Goal: Task Accomplishment & Management: Manage account settings

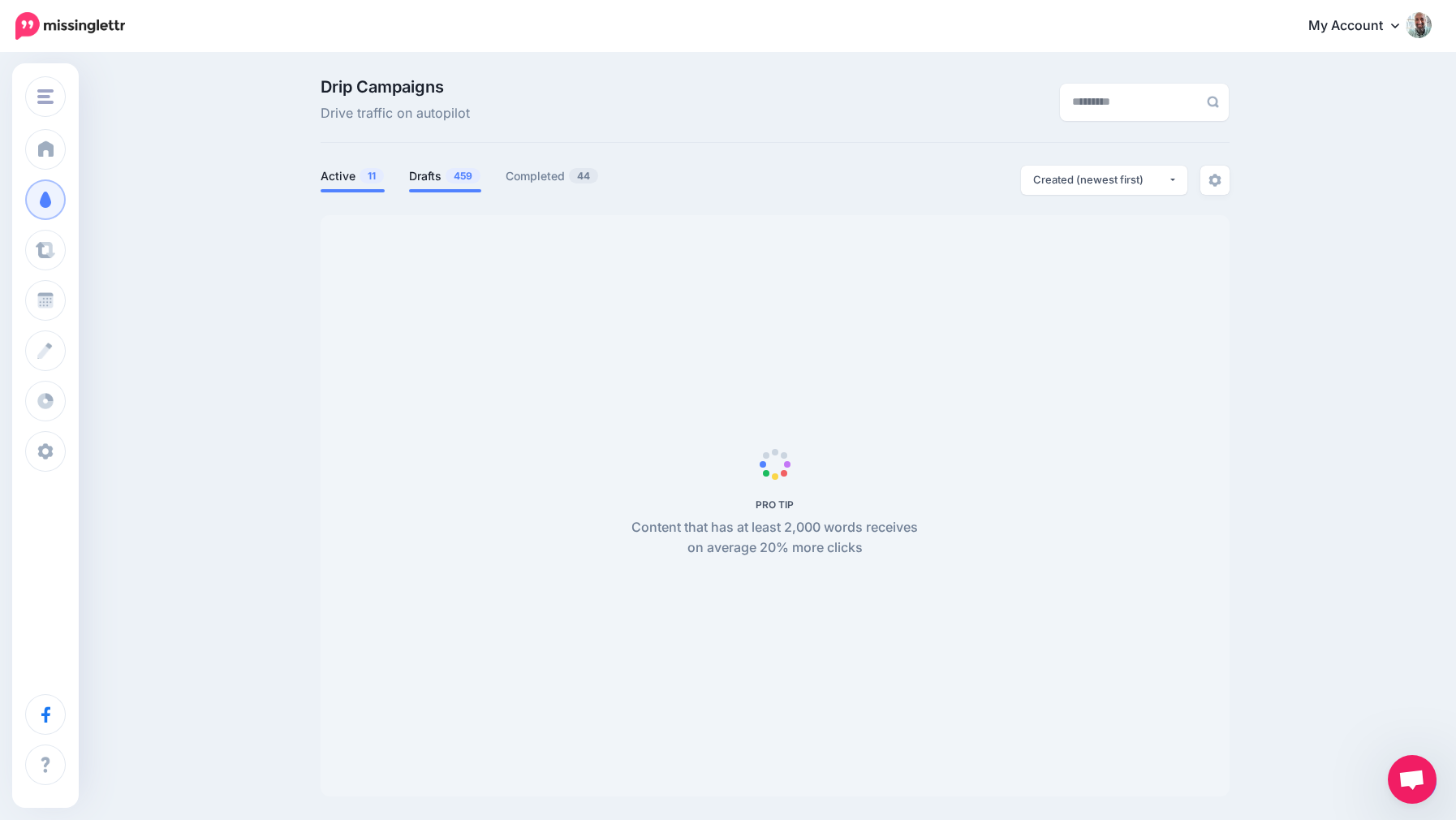
click at [442, 169] on link "Drafts 459" at bounding box center [444, 176] width 72 height 19
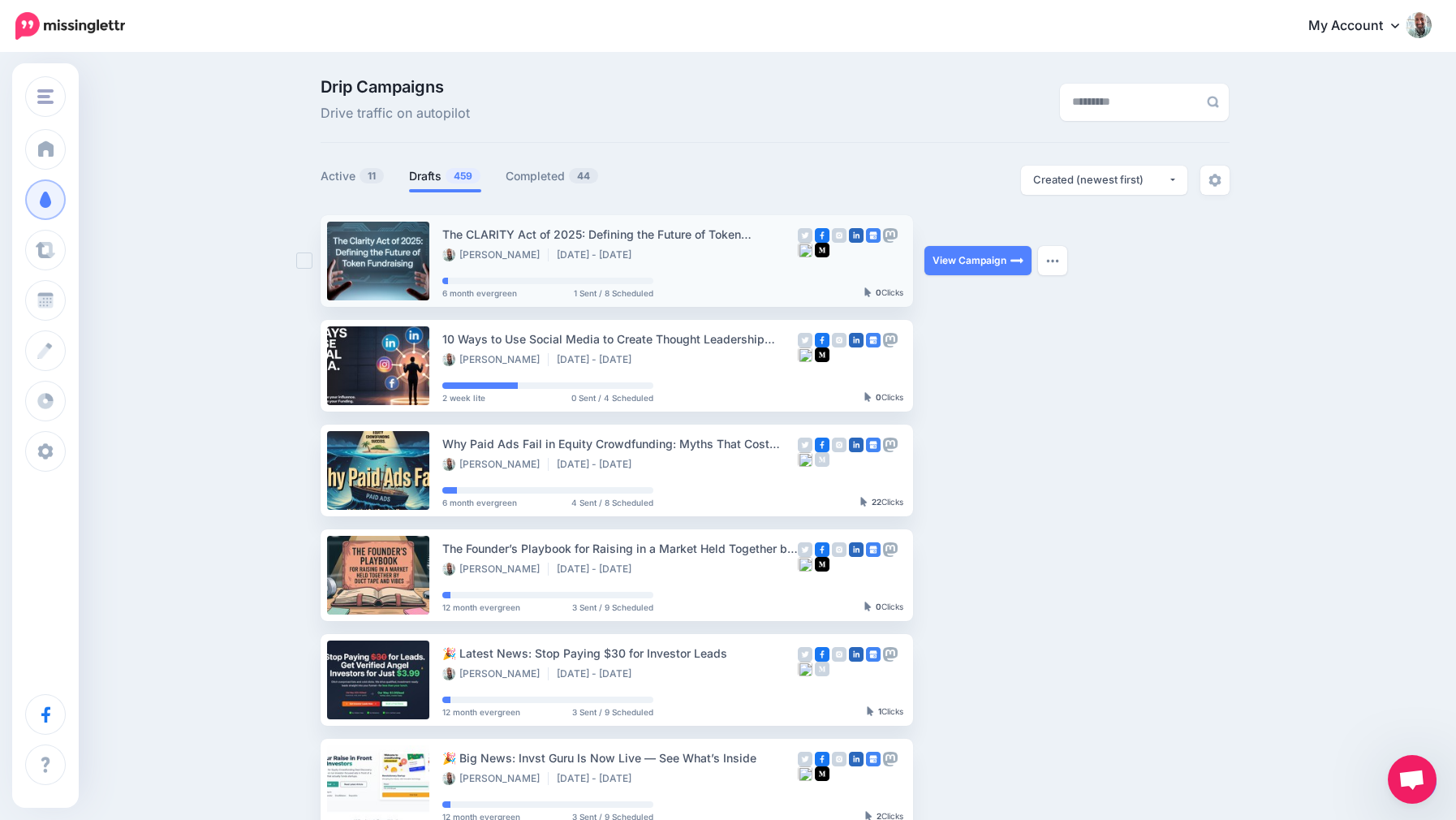
click at [568, 245] on div "The CLARITY Act of 2025: Defining the Future of Token Fundraising Jeff Wenzel A…" at bounding box center [620, 244] width 356 height 38
click at [950, 269] on link "View Campaign" at bounding box center [978, 260] width 107 height 30
click at [428, 173] on link "Drafts 459" at bounding box center [444, 176] width 72 height 19
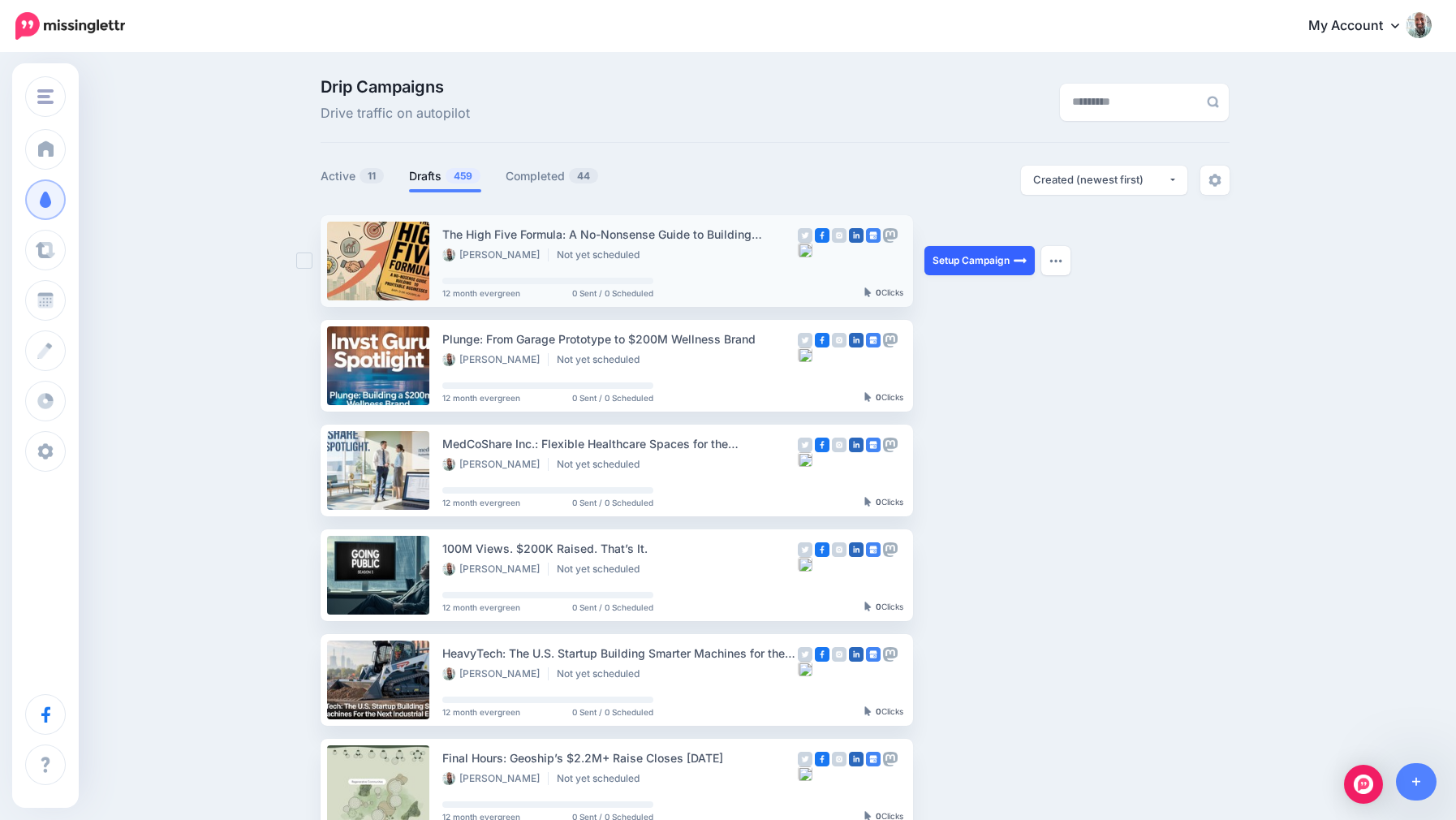
click at [982, 265] on link "Setup Campaign" at bounding box center [979, 260] width 110 height 30
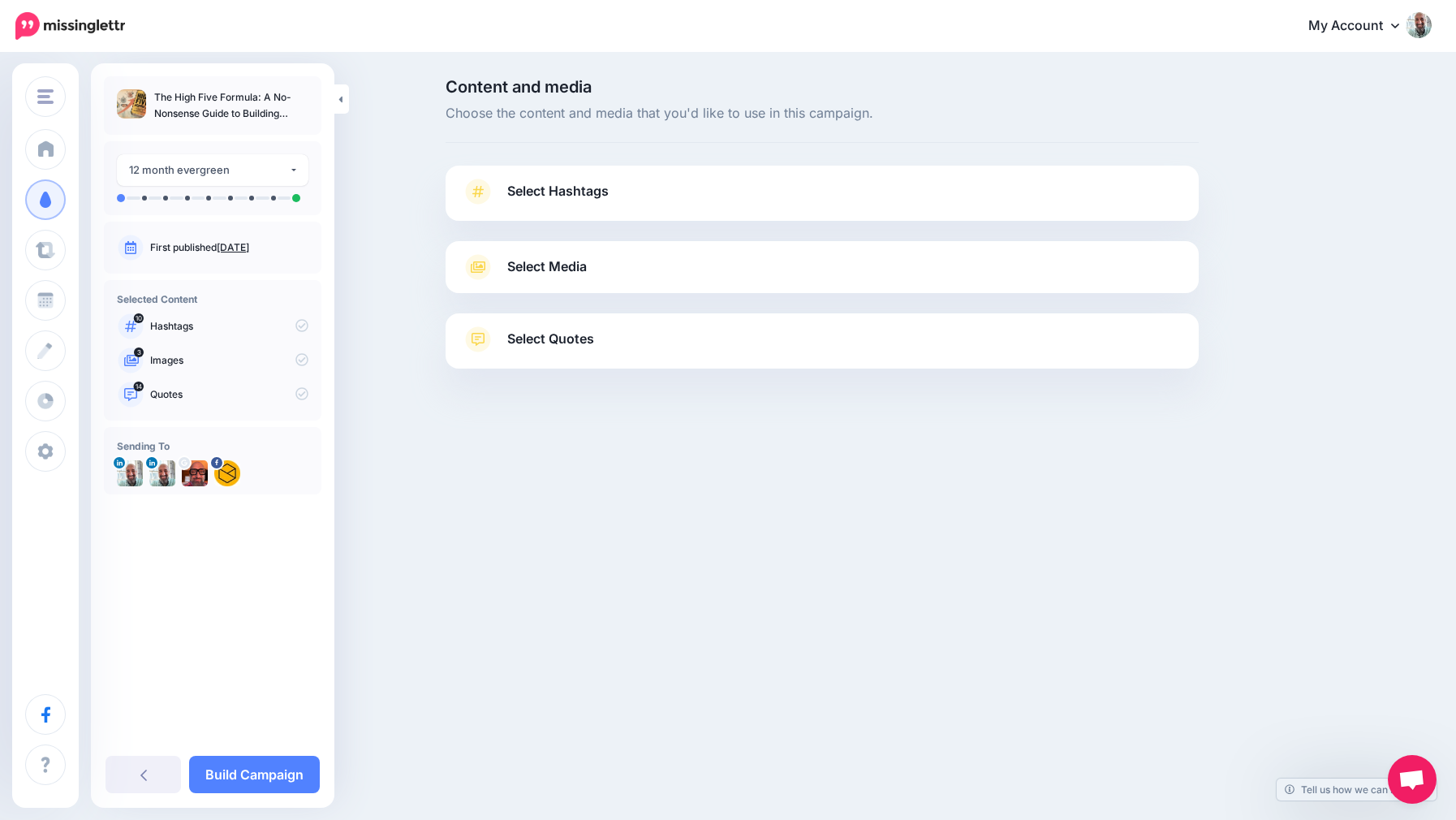
click at [602, 189] on span "Select Hashtags" at bounding box center [558, 190] width 101 height 22
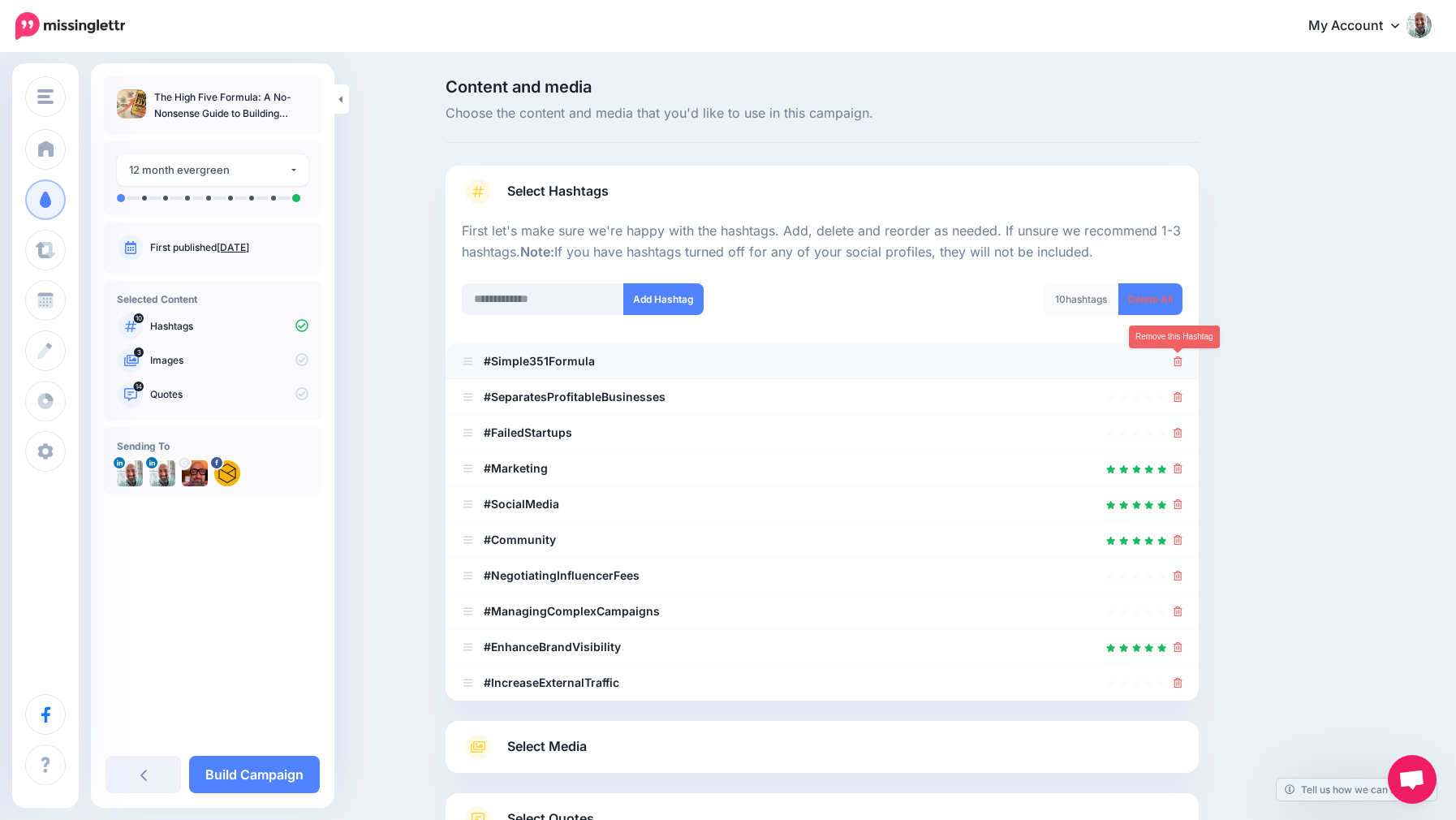
click at [1176, 366] on icon at bounding box center [1177, 361] width 9 height 10
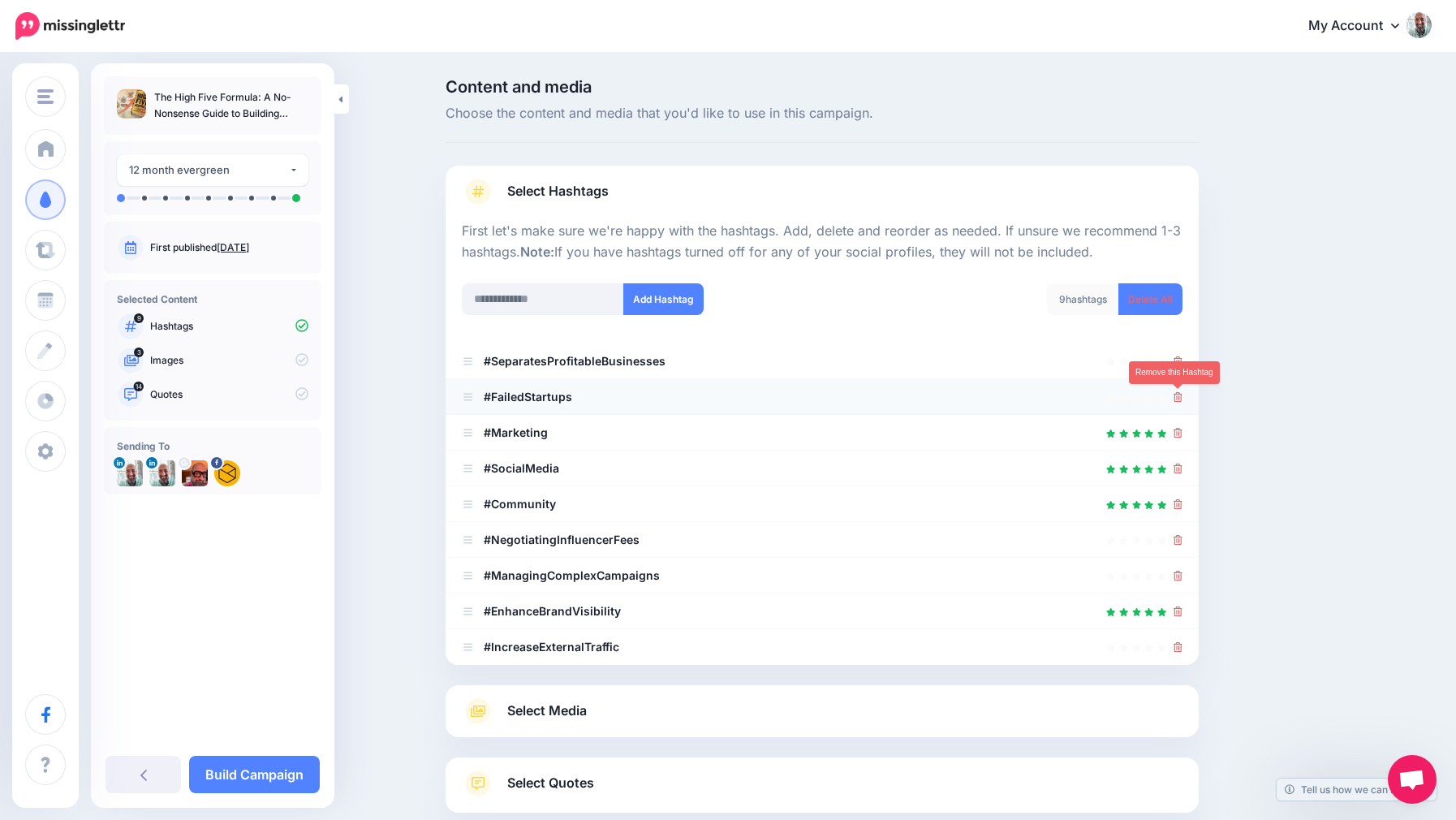
click at [1176, 389] on link at bounding box center [1177, 396] width 9 height 13
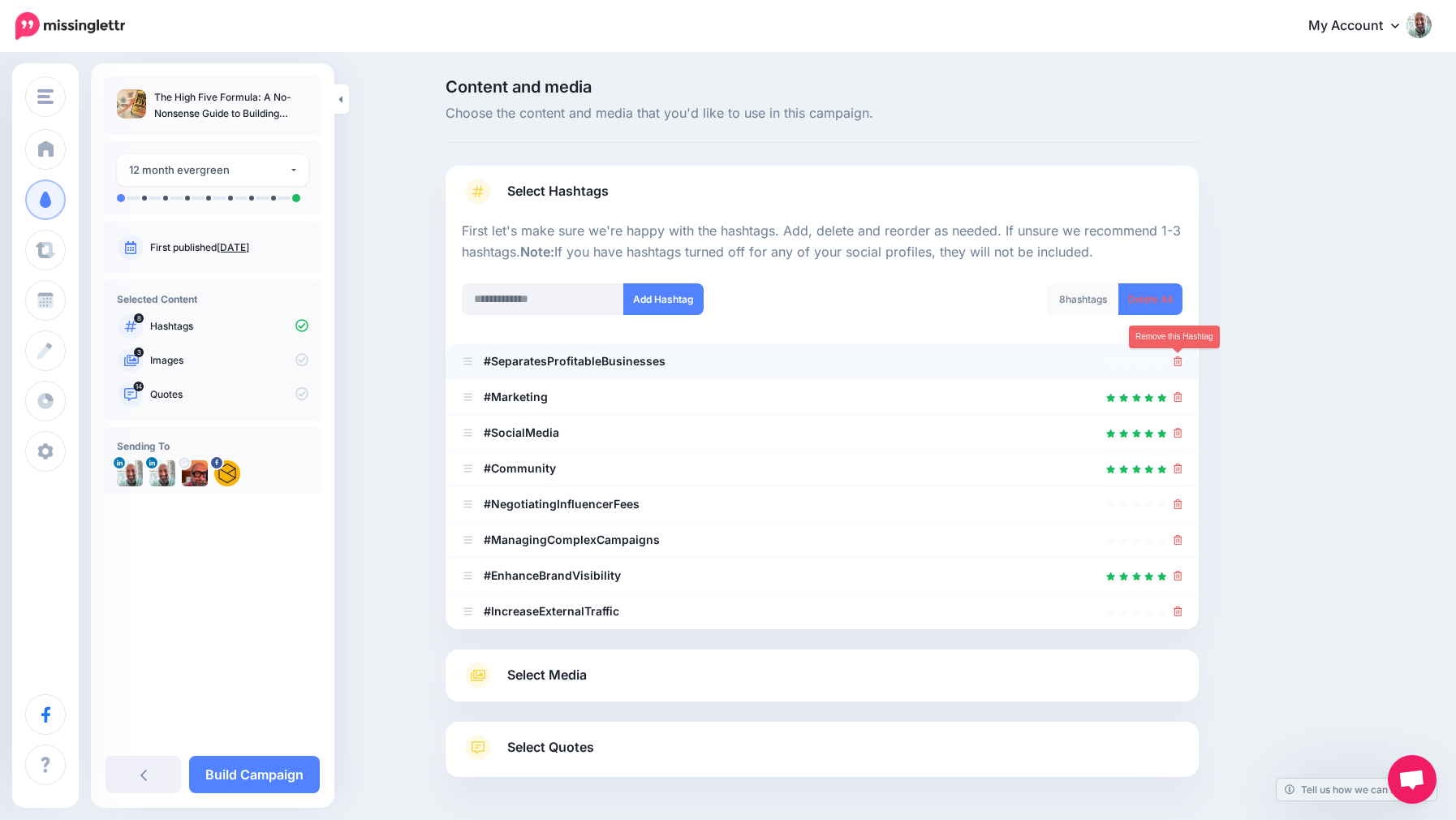
click at [1176, 364] on icon at bounding box center [1177, 361] width 9 height 10
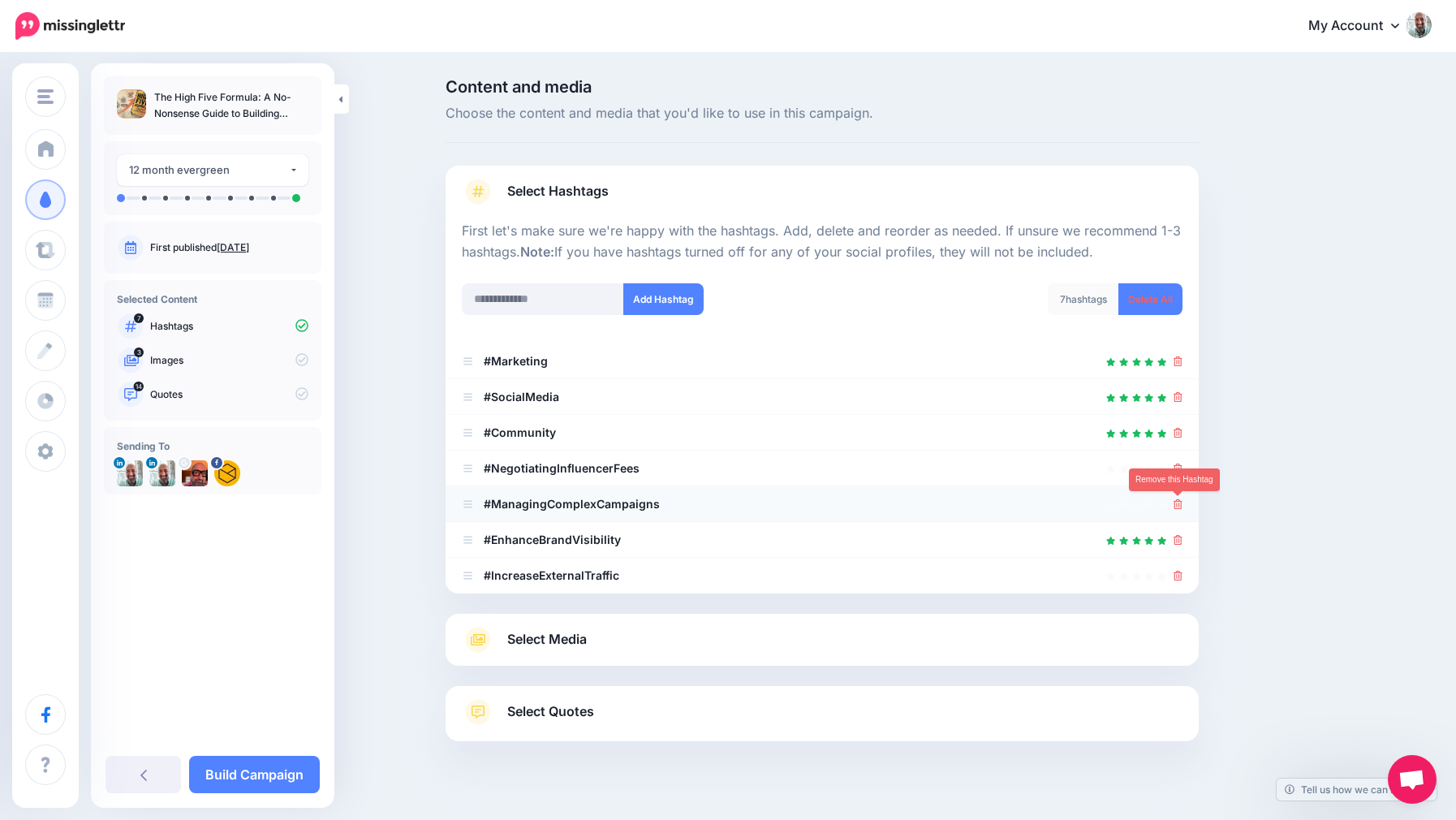
click at [1180, 500] on icon at bounding box center [1177, 504] width 9 height 10
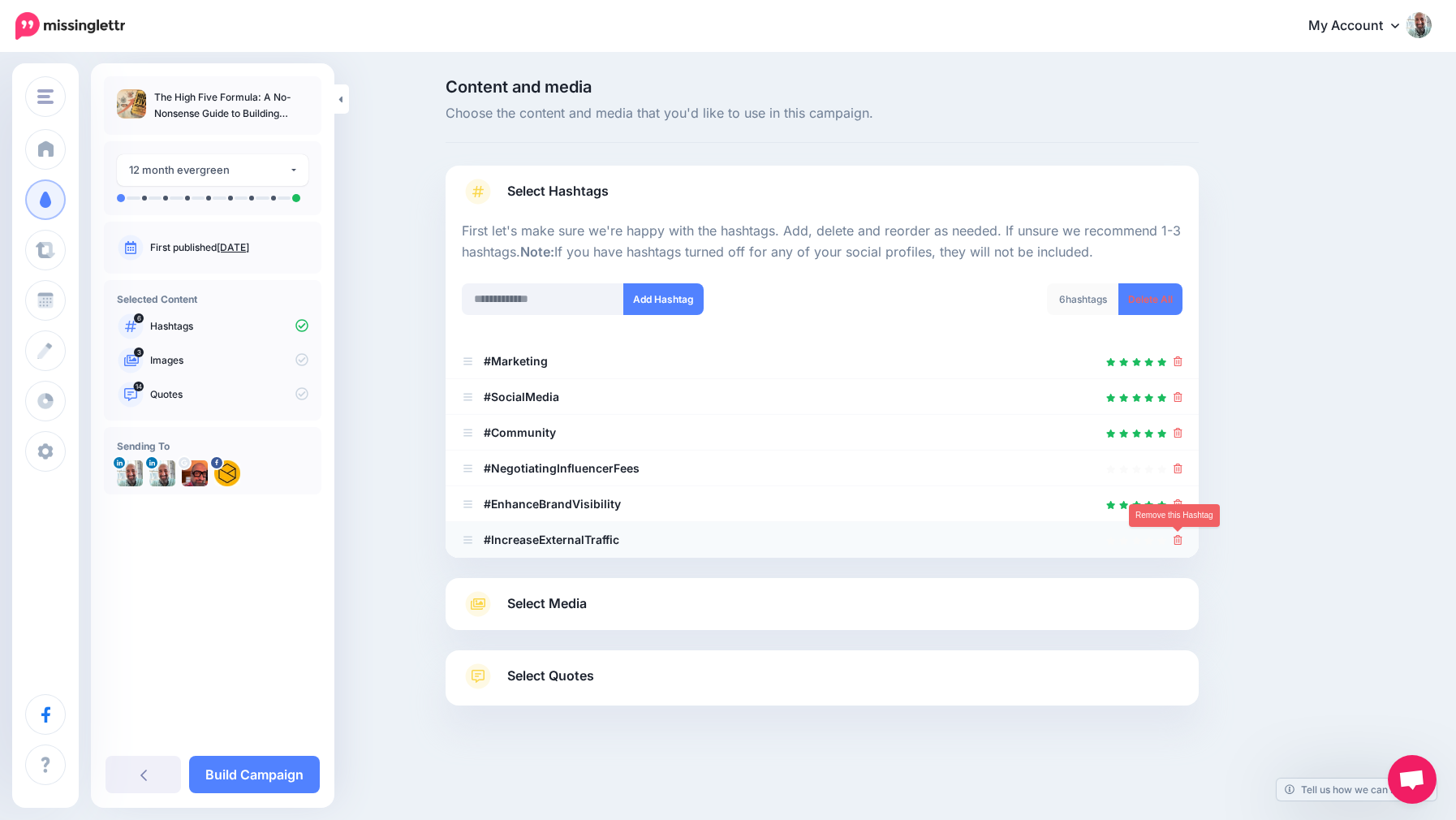
click at [1177, 543] on icon at bounding box center [1177, 540] width 9 height 10
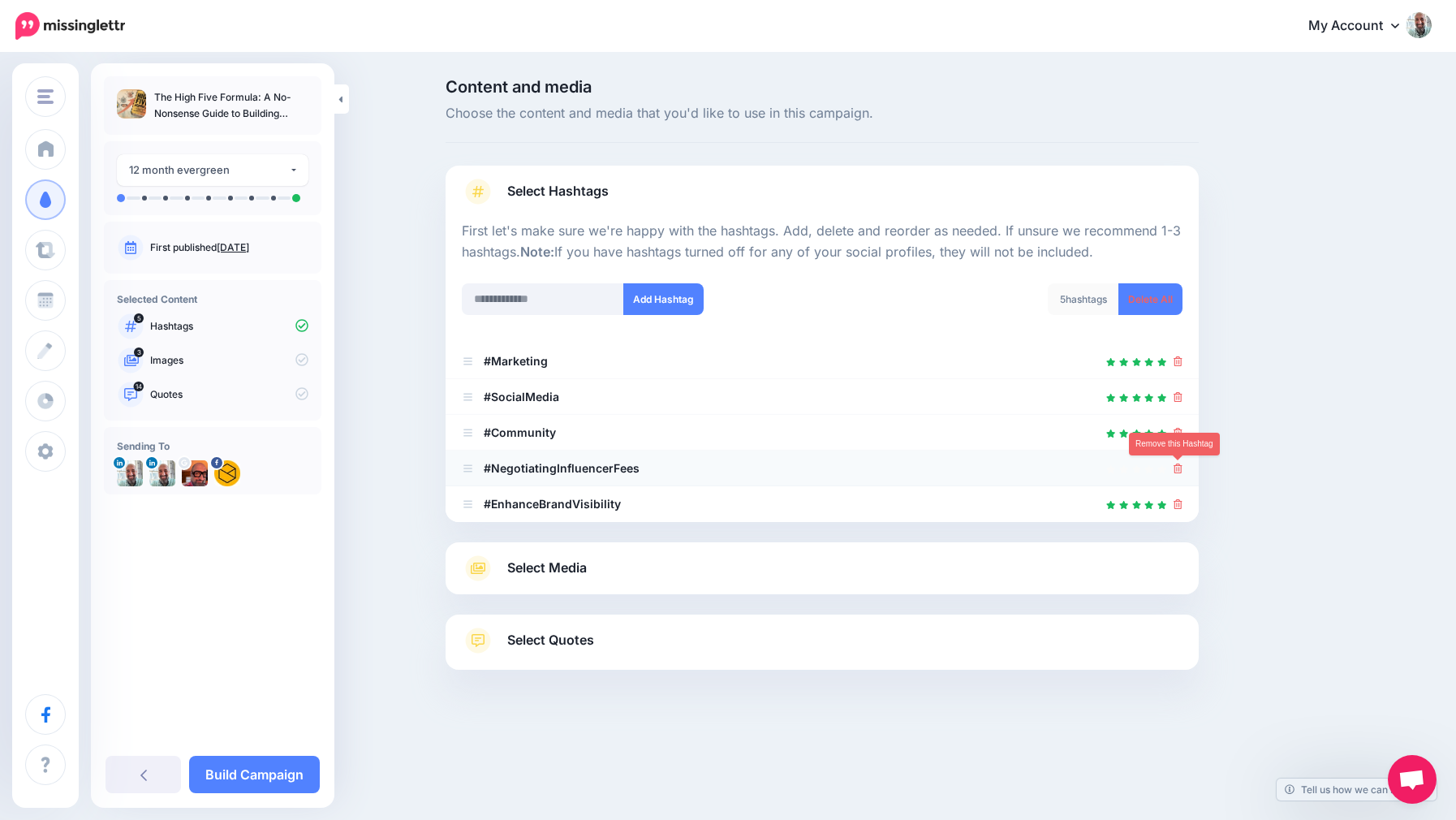
click at [1176, 469] on icon at bounding box center [1177, 468] width 9 height 10
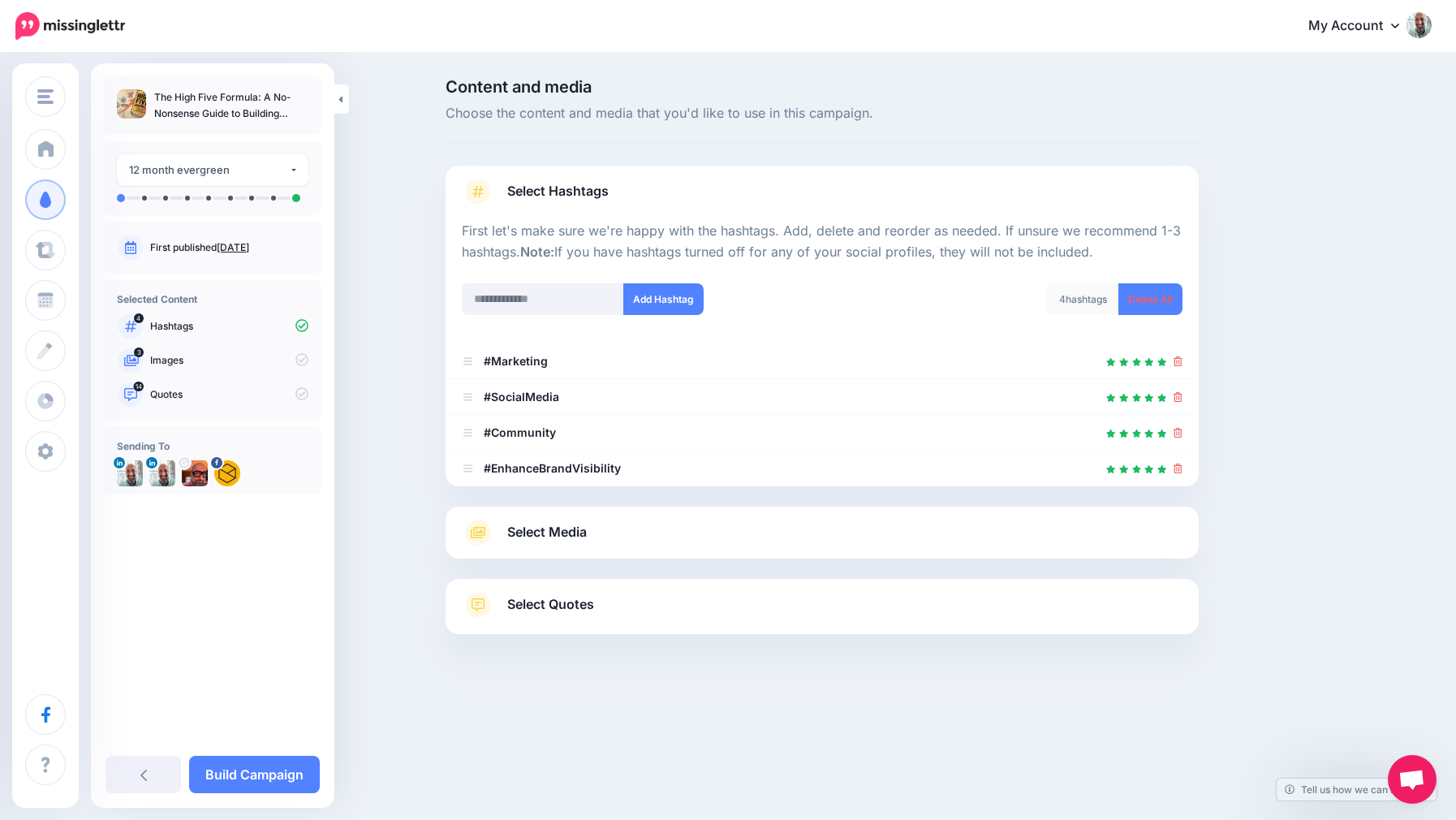
click at [655, 521] on link "Select Media" at bounding box center [822, 532] width 720 height 26
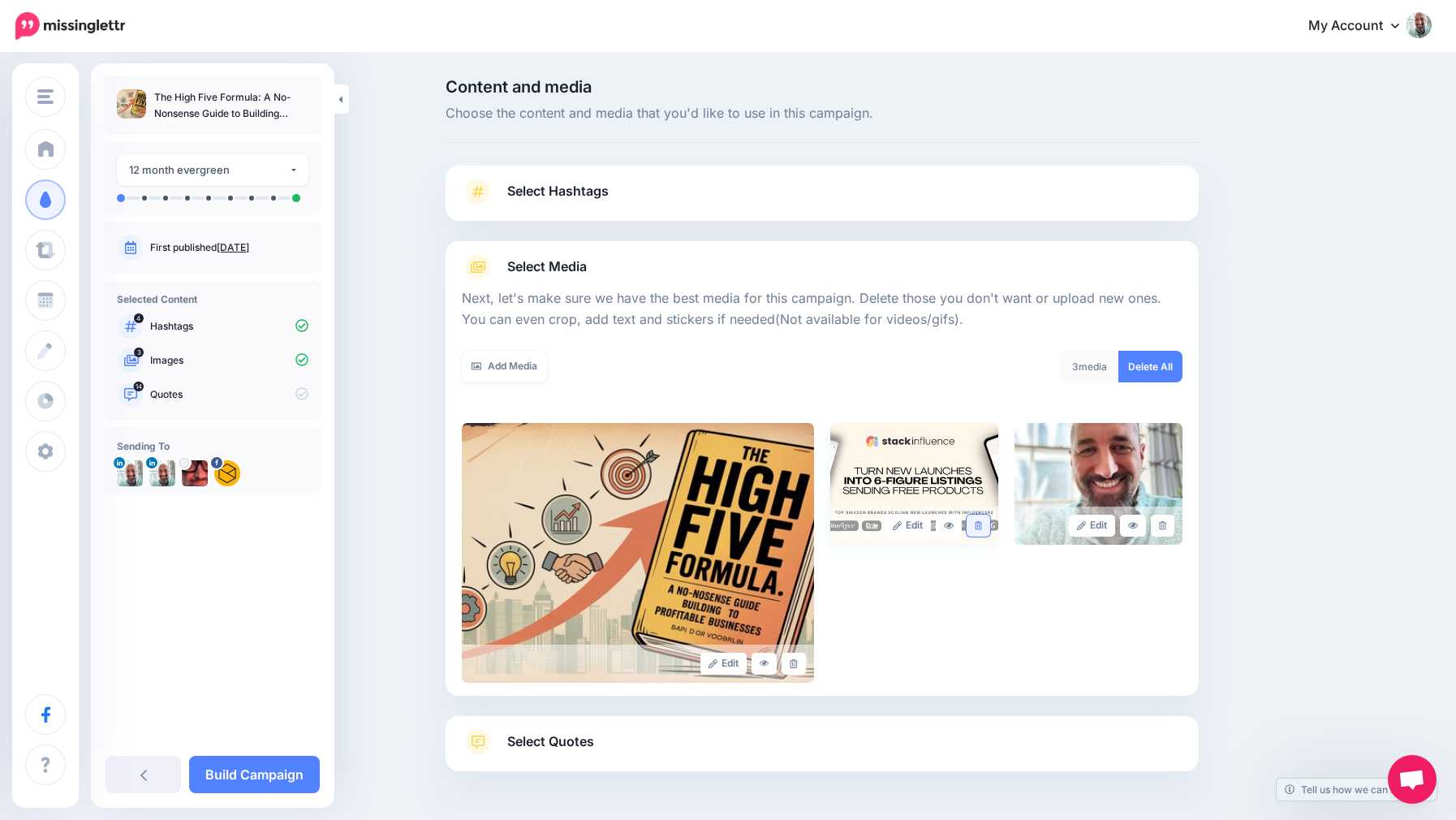
click at [967, 526] on link at bounding box center [978, 525] width 24 height 22
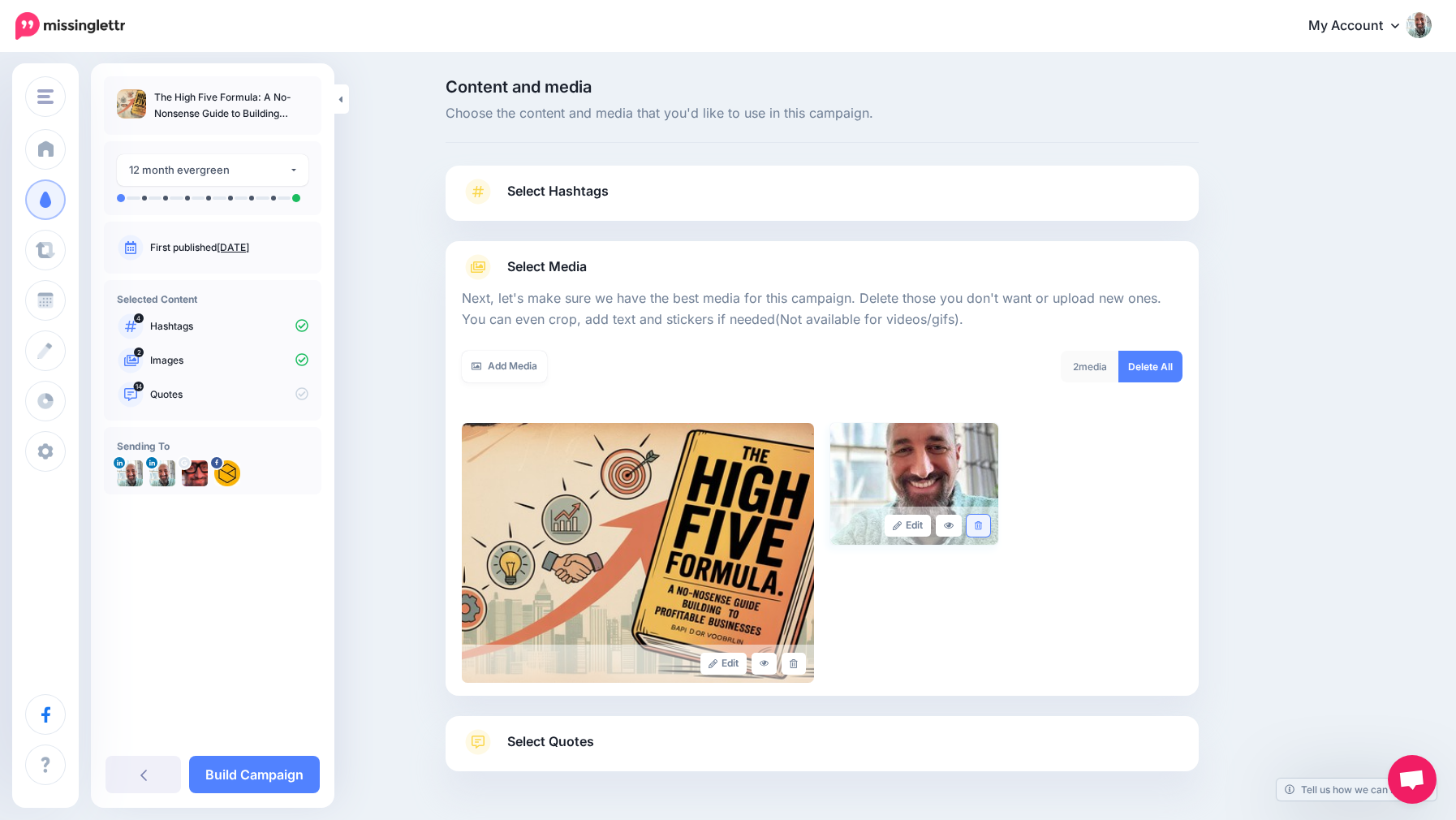
click at [982, 524] on link at bounding box center [978, 525] width 24 height 22
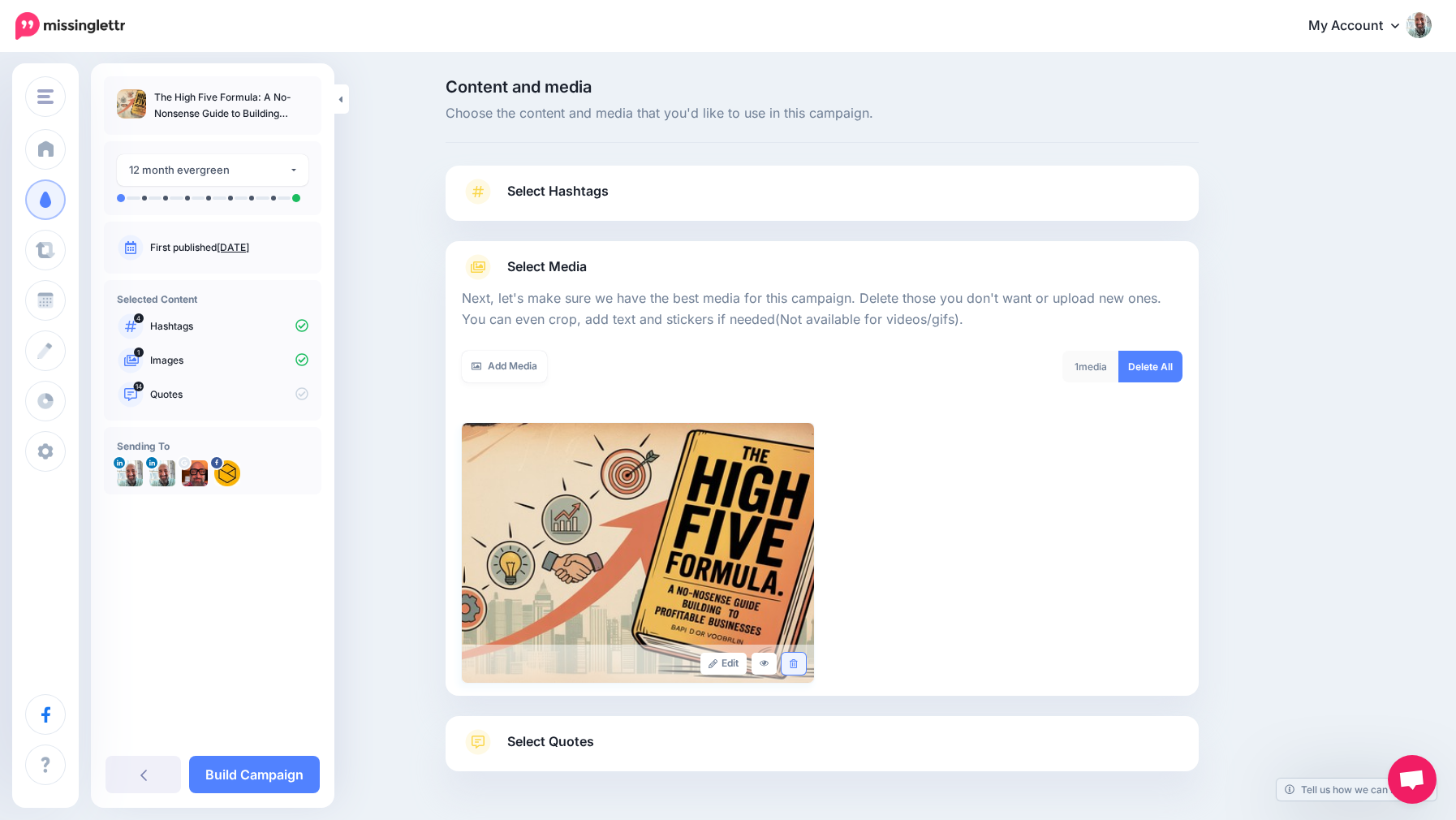
scroll to position [79, 0]
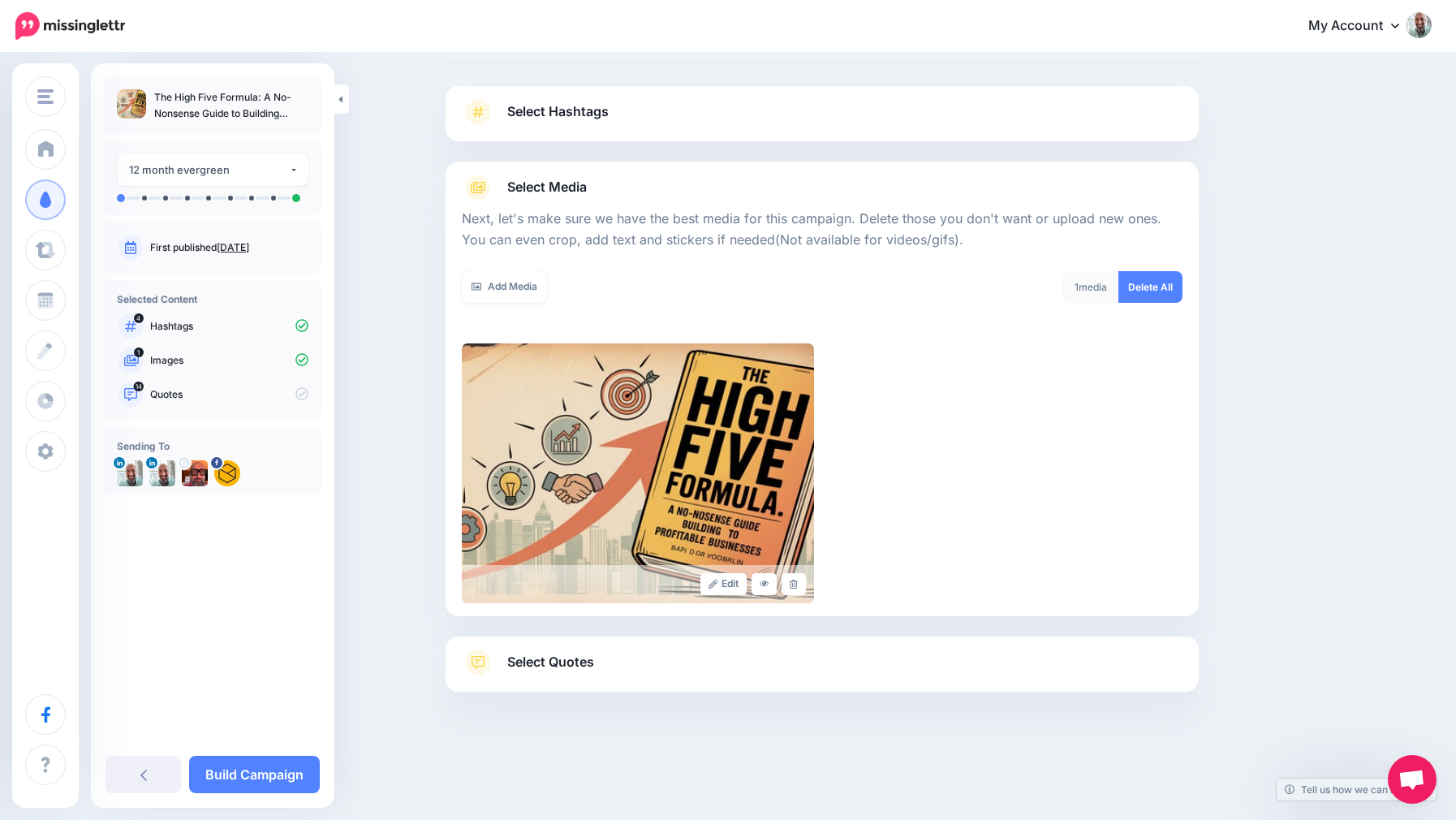
click at [577, 650] on link "Select Quotes" at bounding box center [822, 671] width 720 height 42
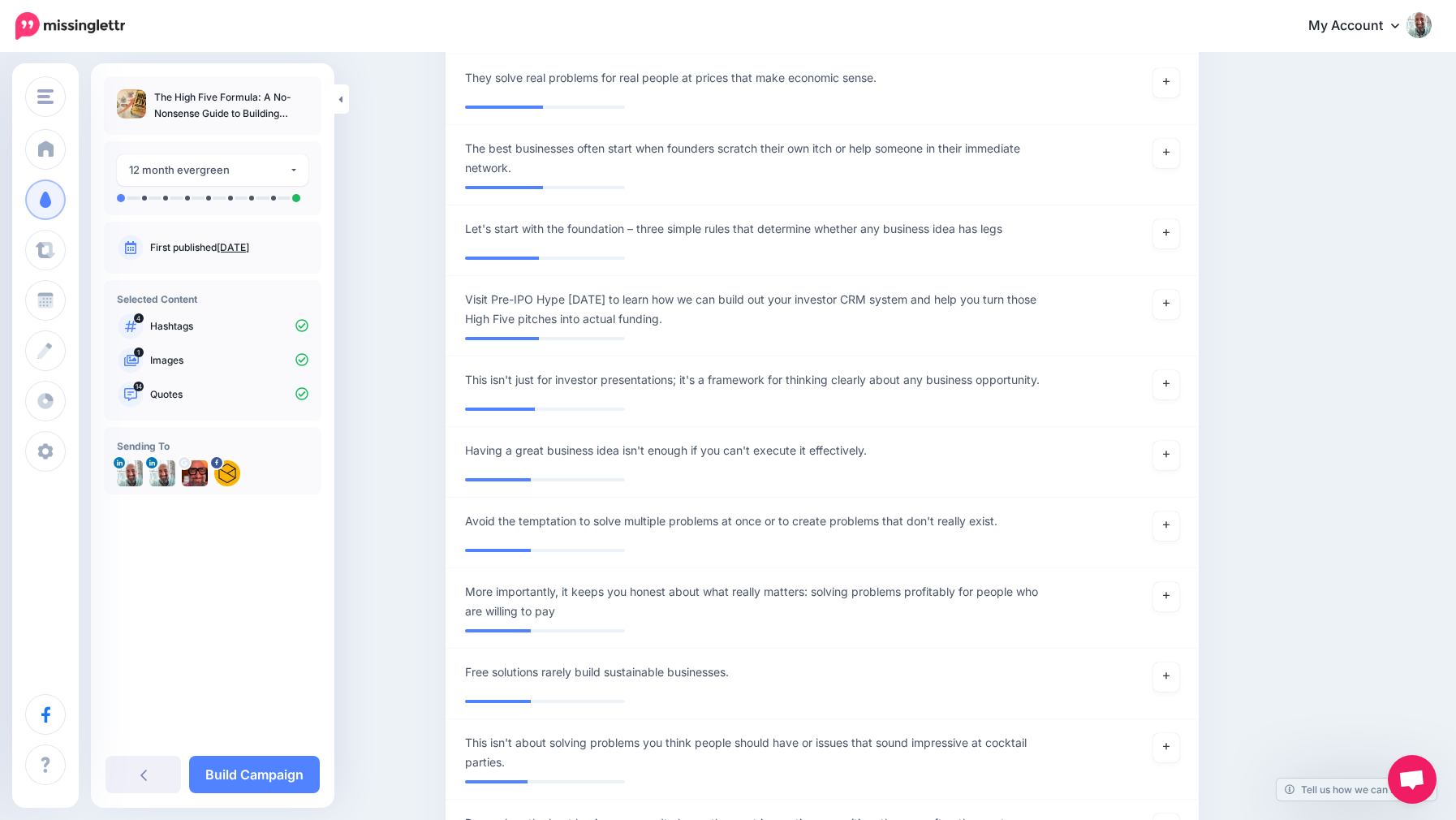
scroll to position [2527, 0]
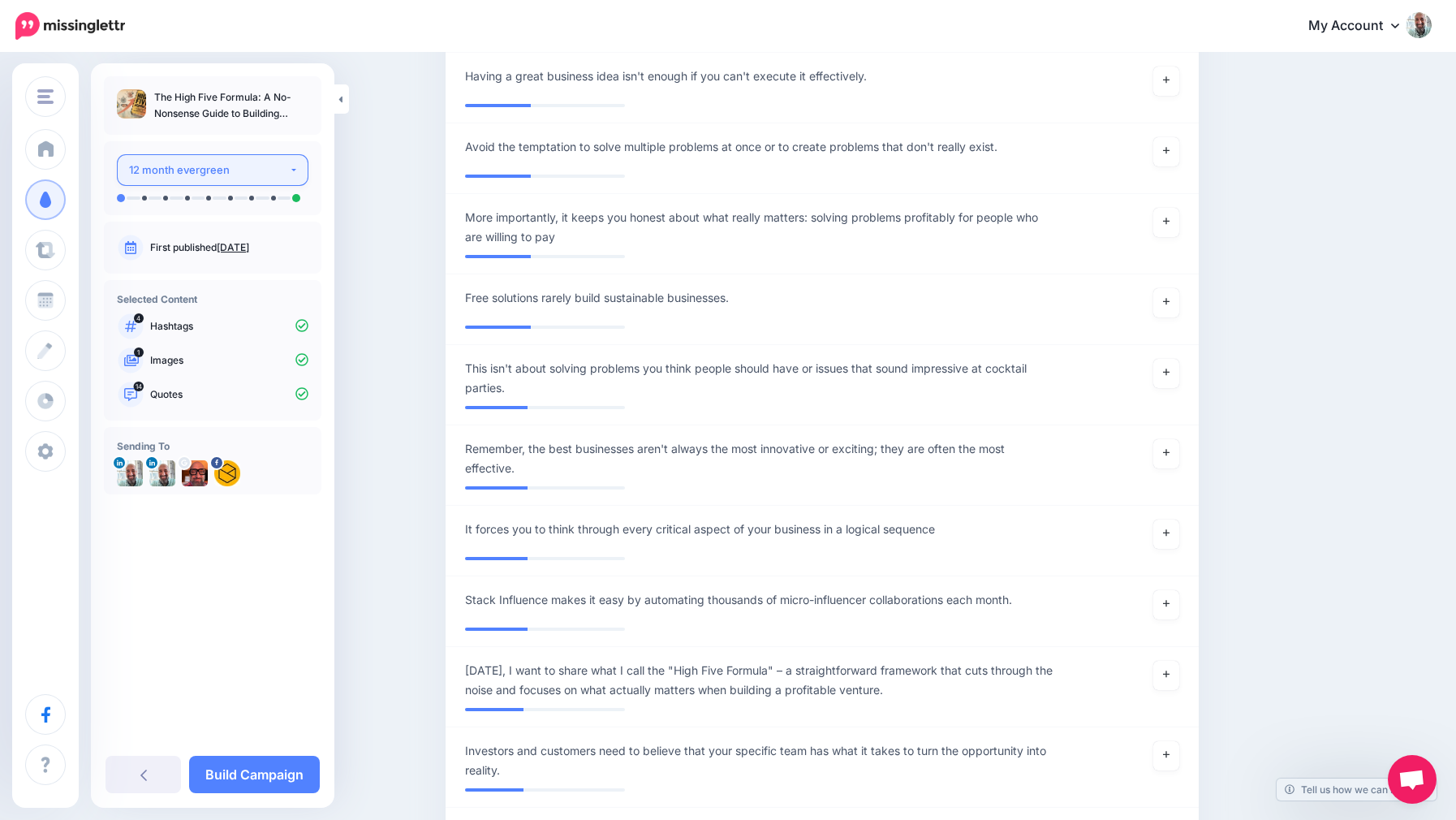
click at [203, 168] on div "12 month evergreen" at bounding box center [209, 170] width 160 height 19
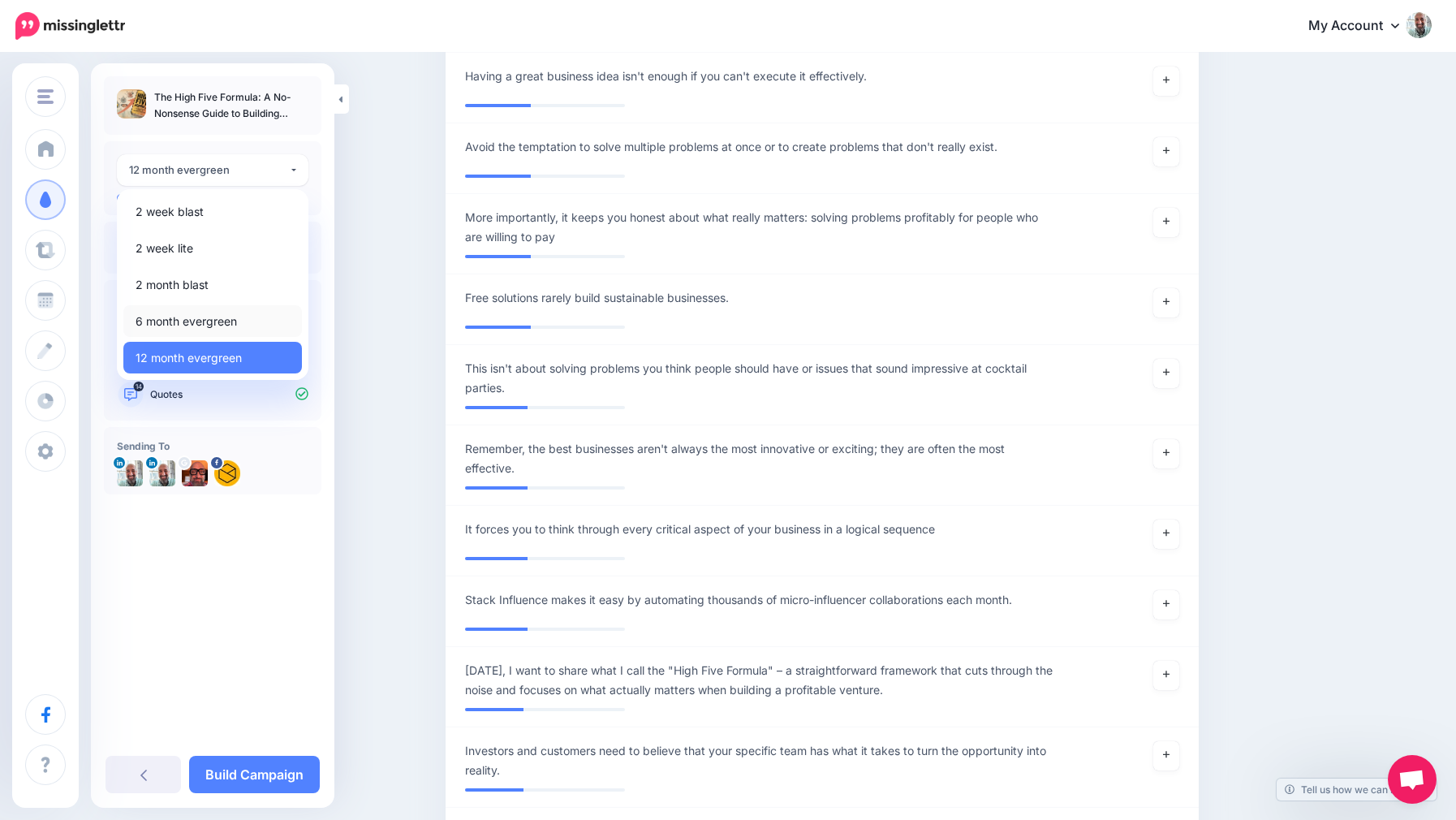
click at [164, 316] on span "6 month evergreen" at bounding box center [187, 321] width 101 height 19
select select "******"
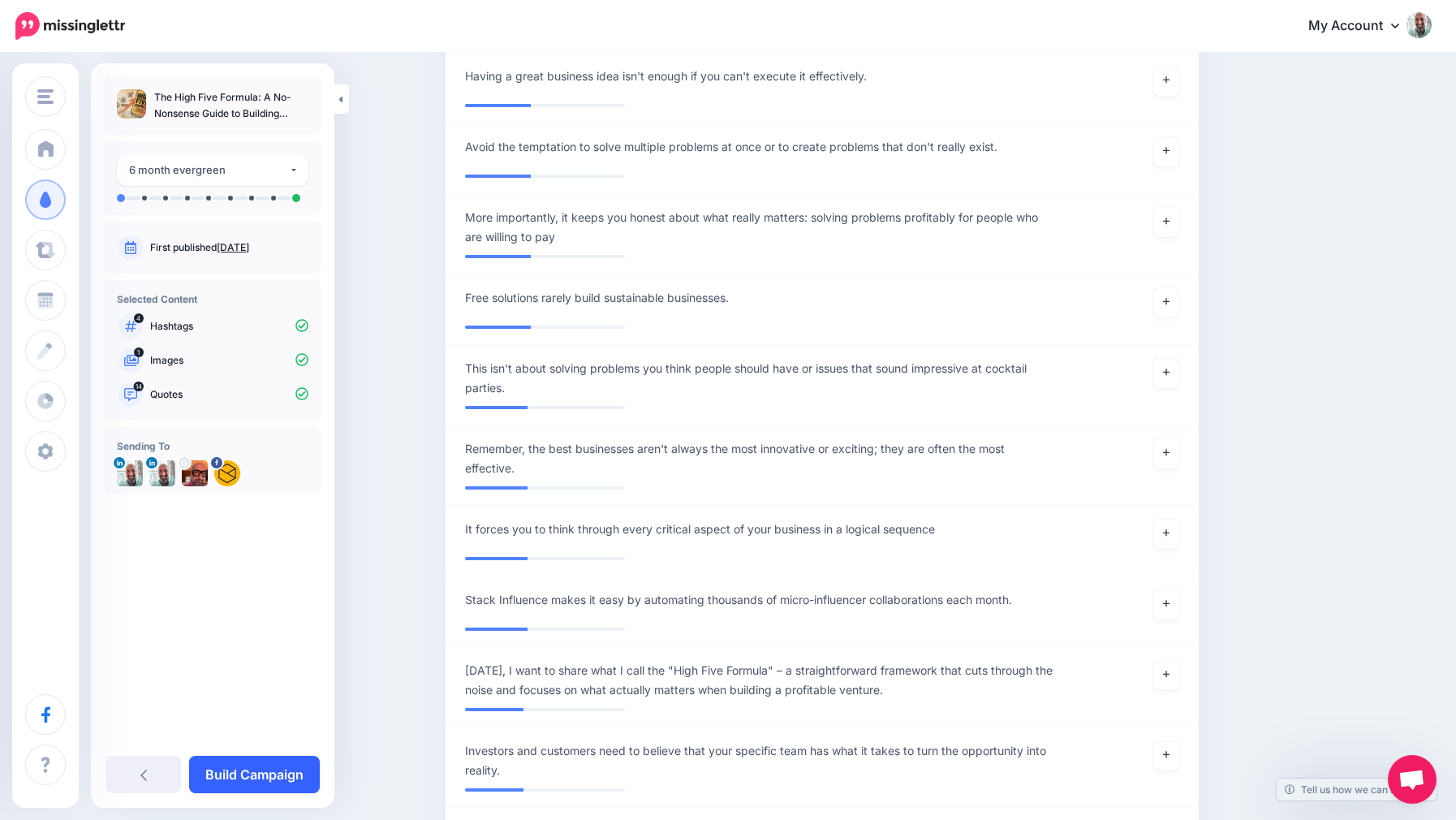
click at [249, 785] on link "Build Campaign" at bounding box center [254, 774] width 131 height 37
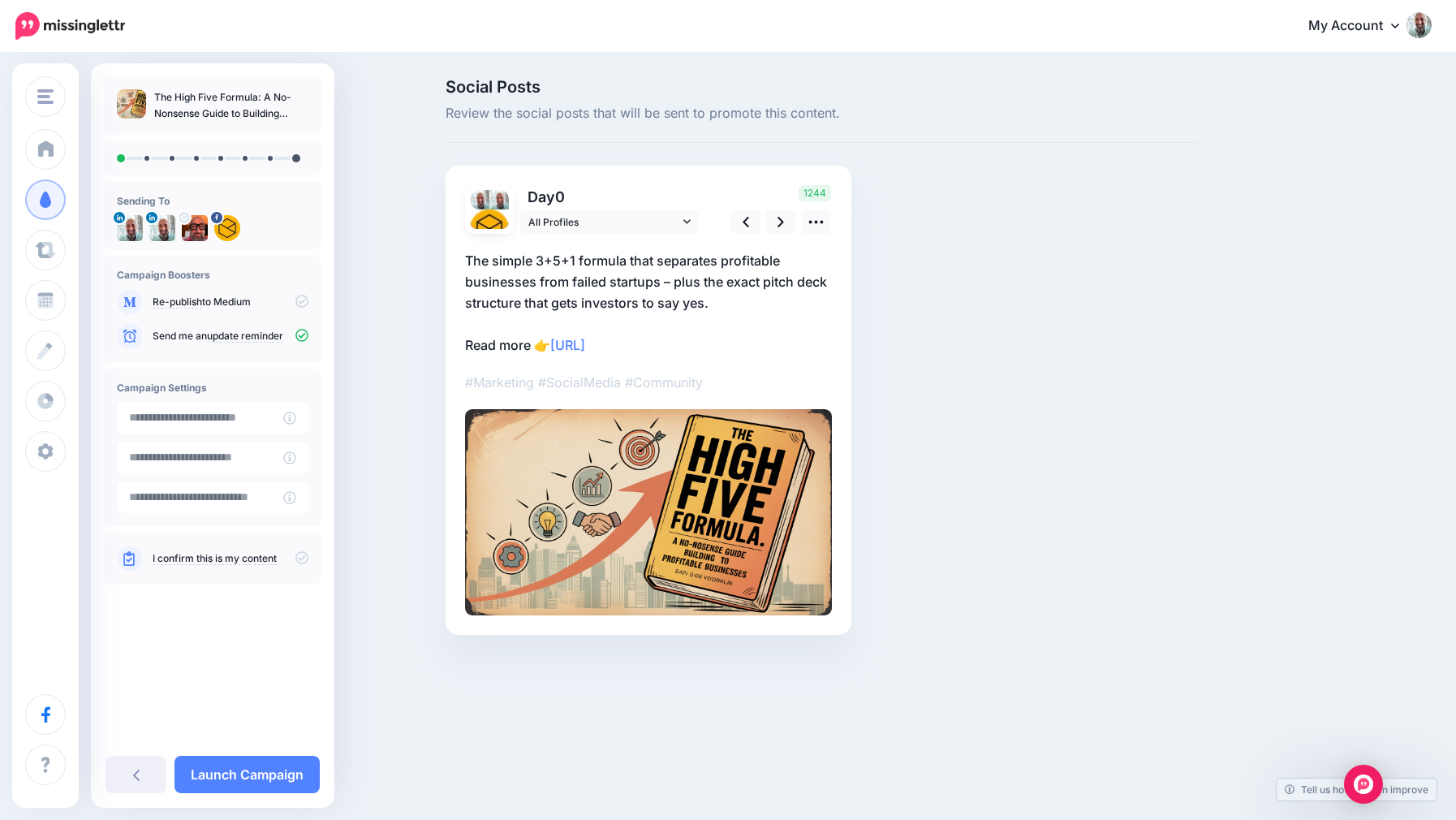
click at [302, 303] on icon at bounding box center [302, 301] width 13 height 13
type input "**********"
click at [196, 419] on input "**********" at bounding box center [200, 417] width 166 height 32
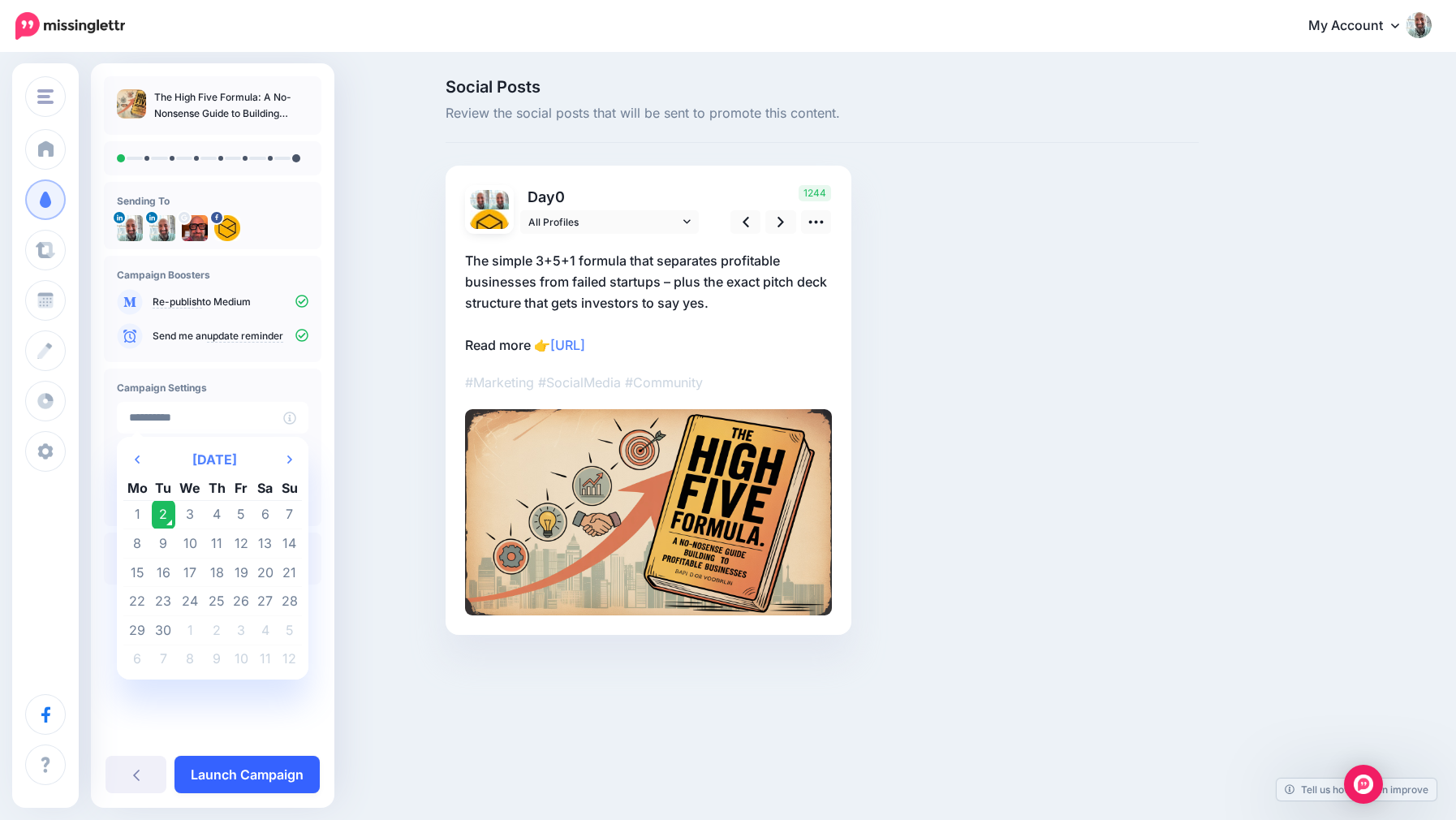
click at [217, 787] on link "Launch Campaign" at bounding box center [247, 774] width 145 height 37
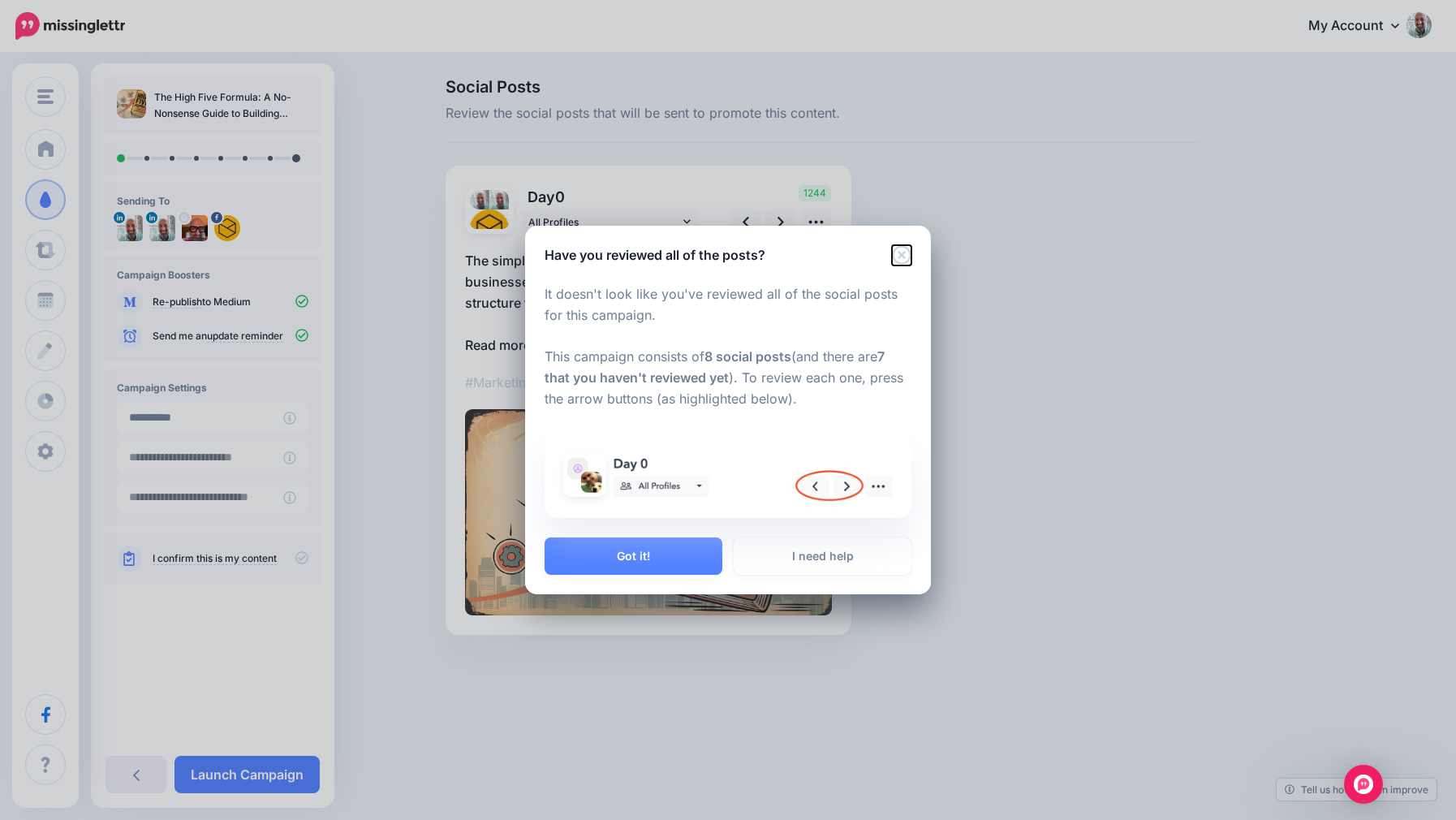
click at [900, 257] on icon "Close" at bounding box center [901, 255] width 19 height 19
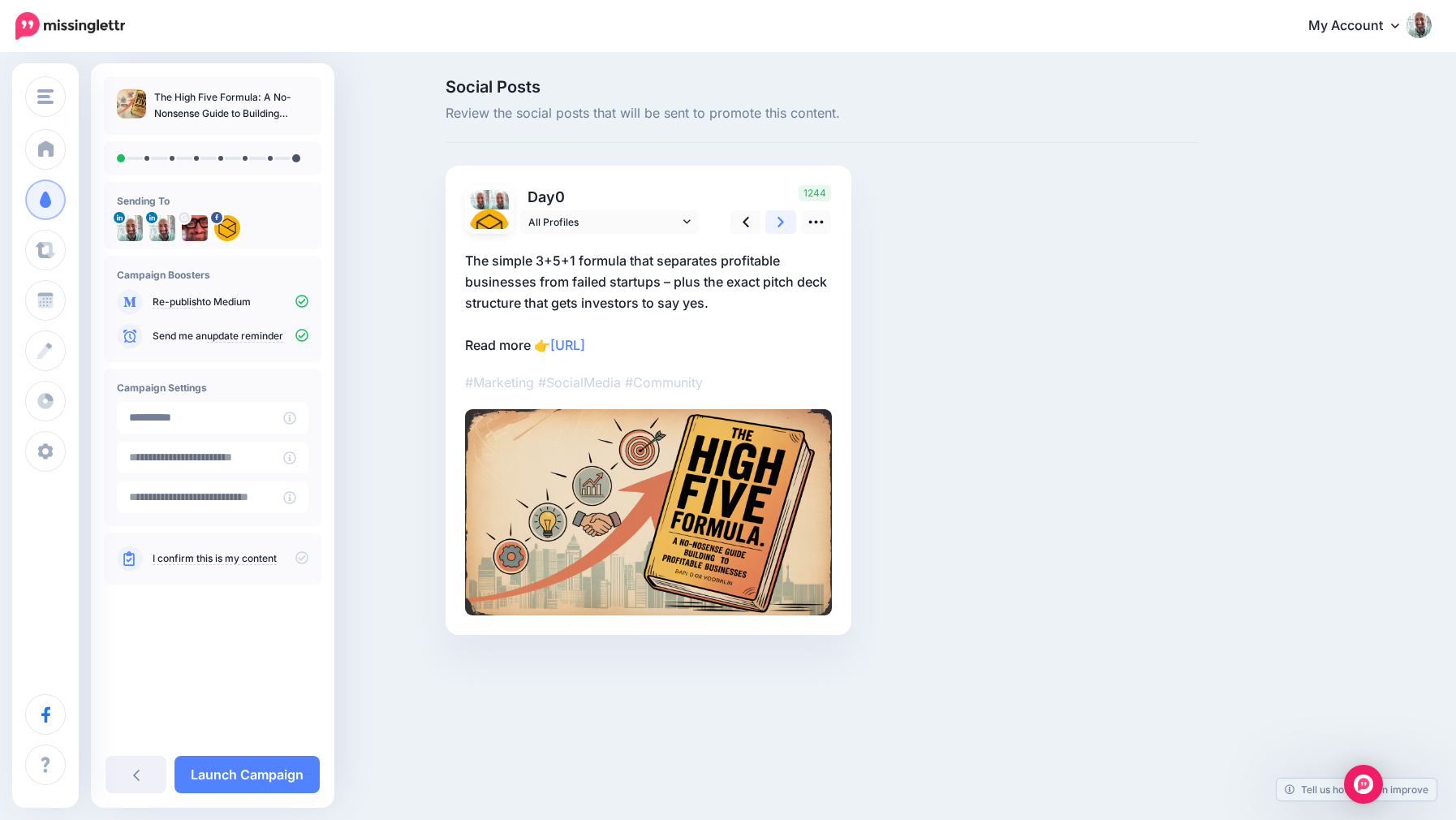
click at [789, 221] on link at bounding box center [781, 222] width 31 height 24
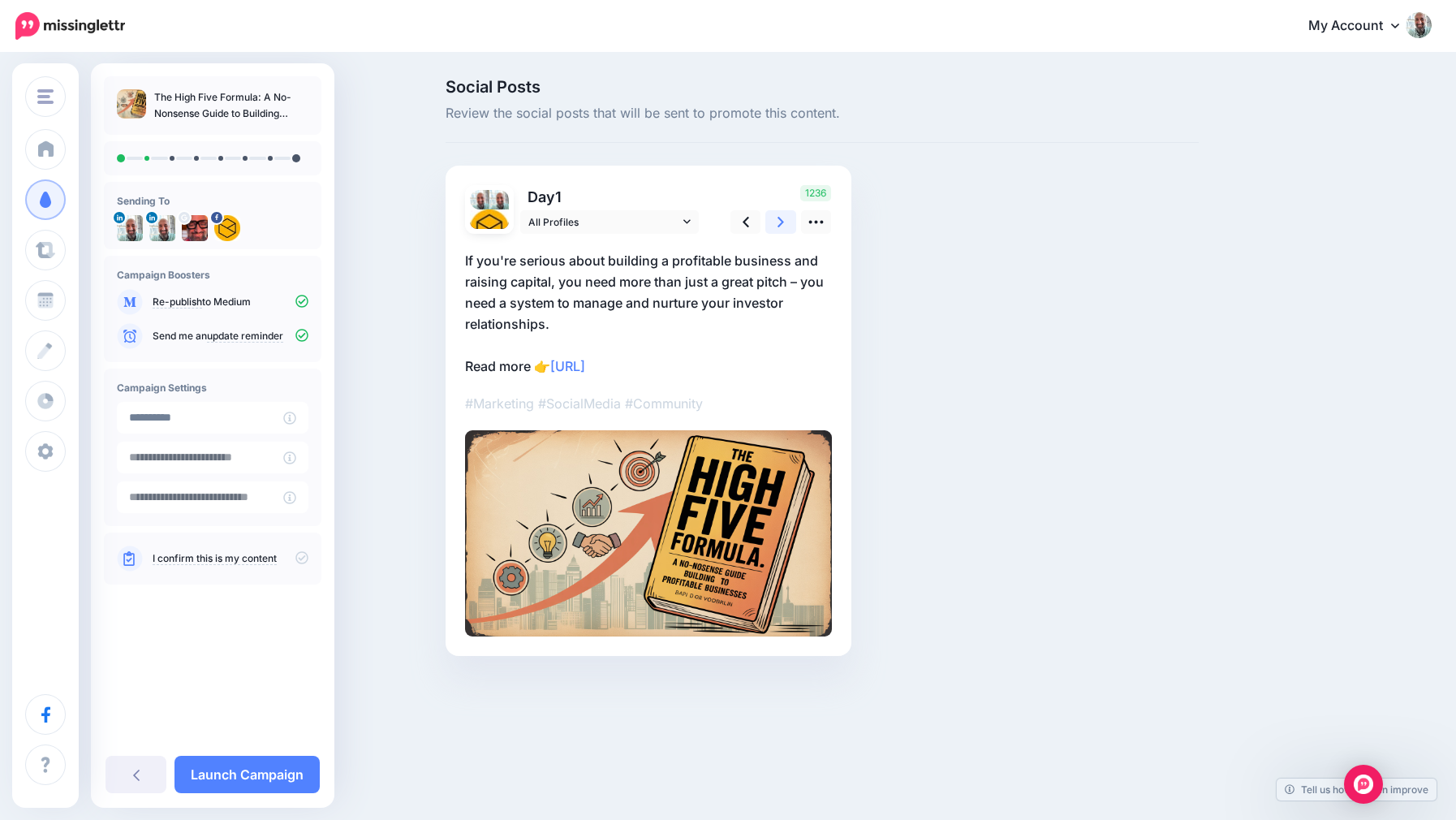
click at [789, 221] on link at bounding box center [781, 222] width 31 height 24
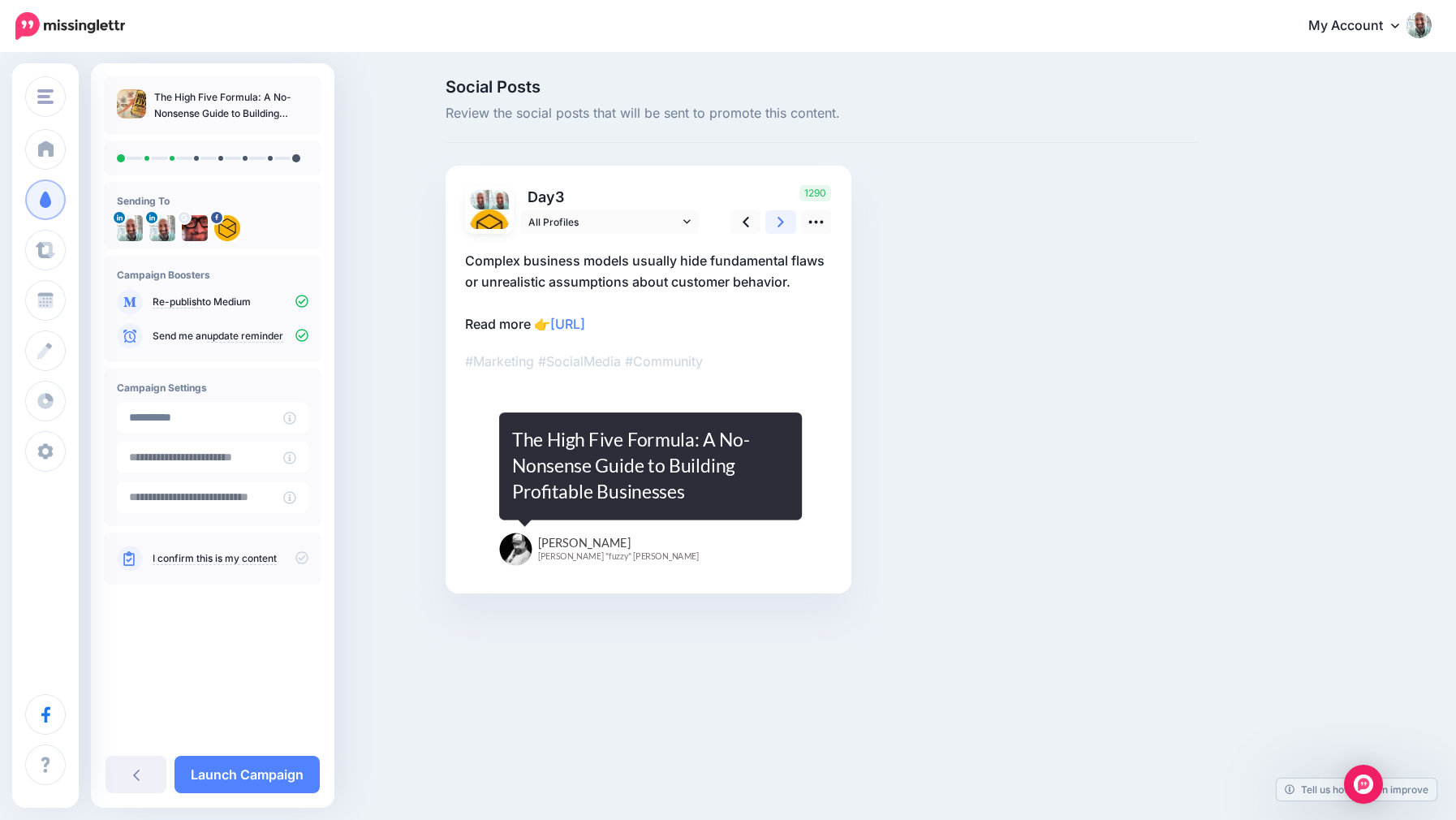
click at [789, 221] on link at bounding box center [781, 222] width 31 height 24
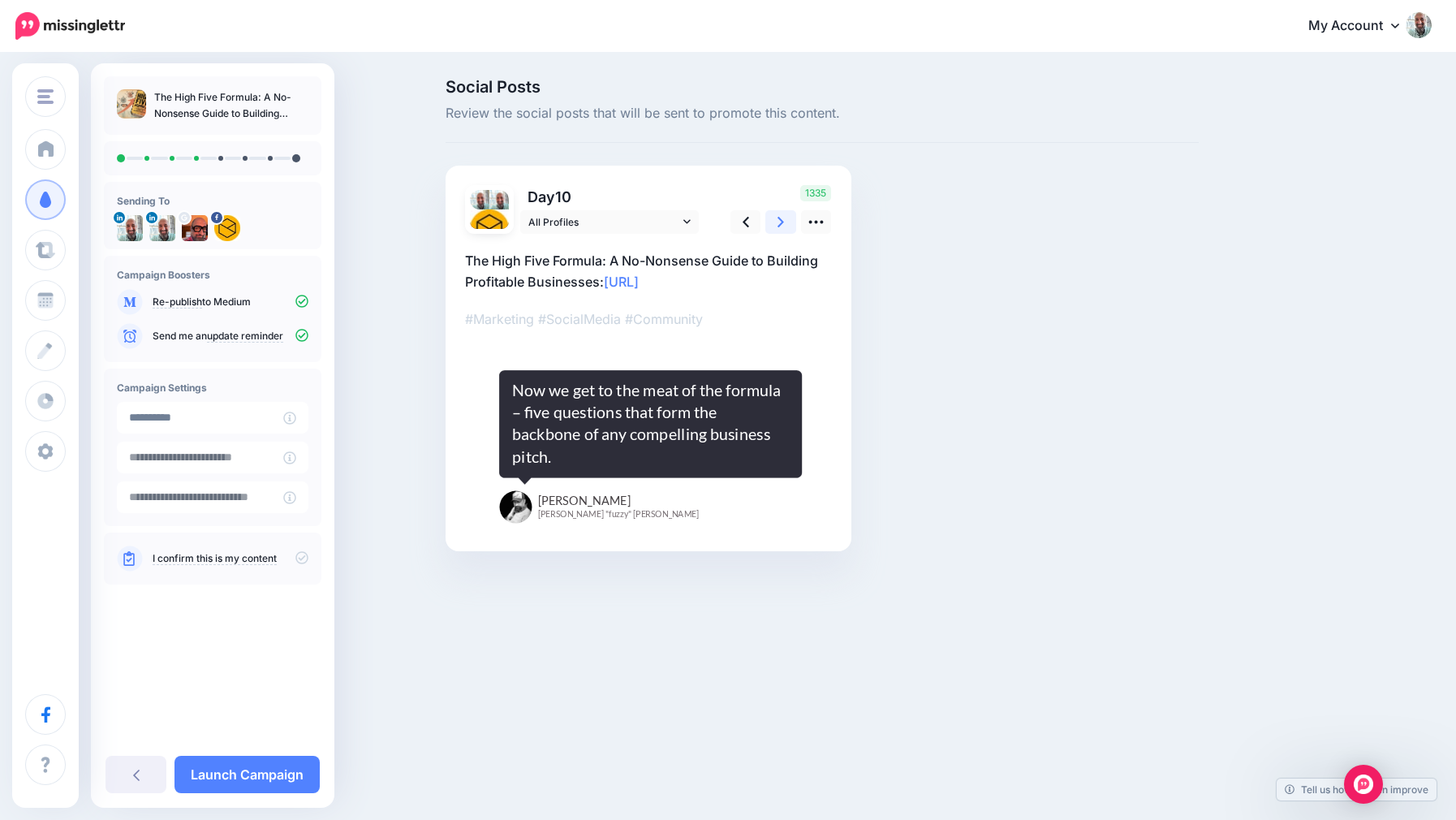
click at [789, 221] on link at bounding box center [781, 222] width 31 height 24
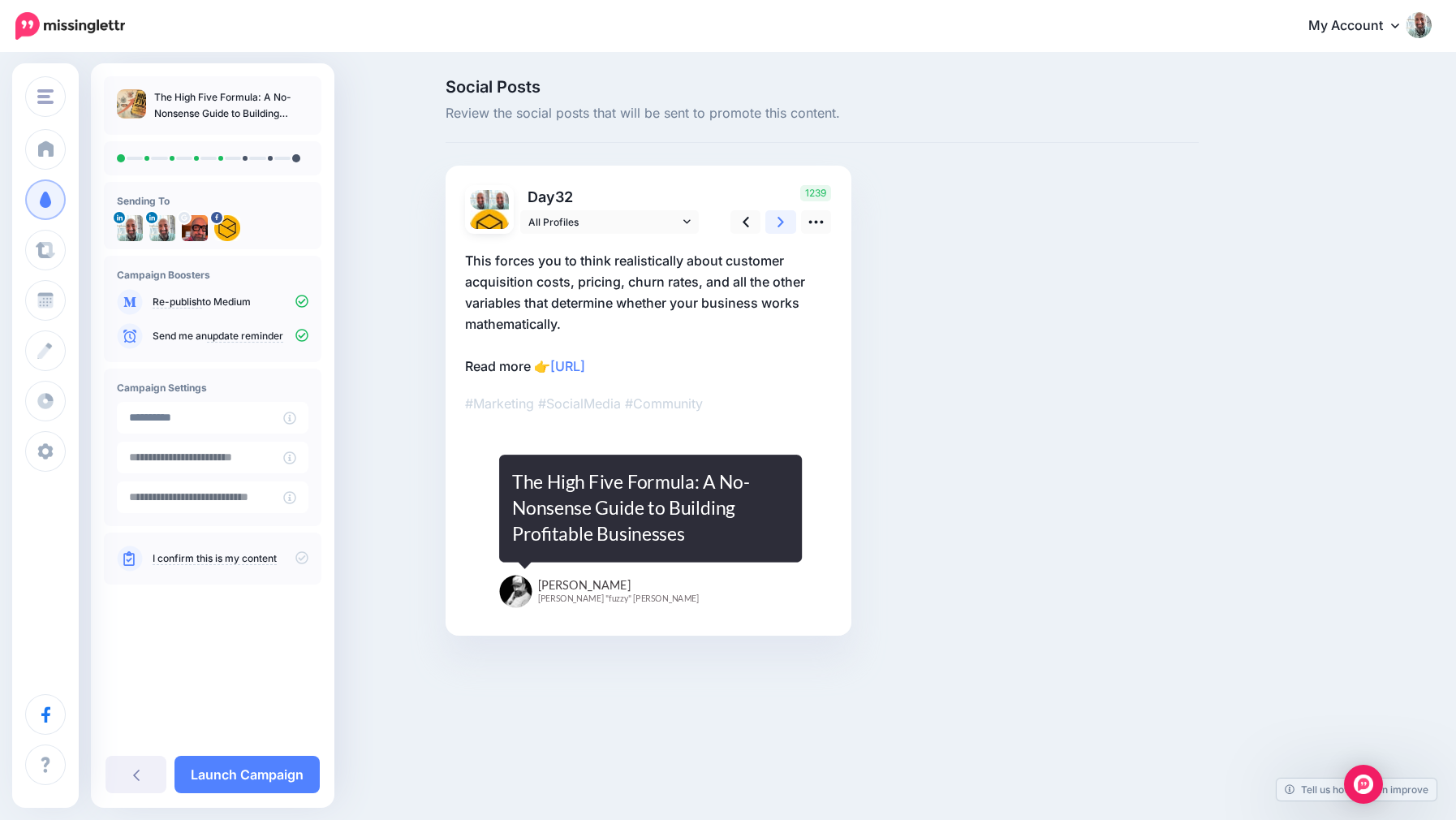
click at [789, 221] on link at bounding box center [781, 222] width 31 height 24
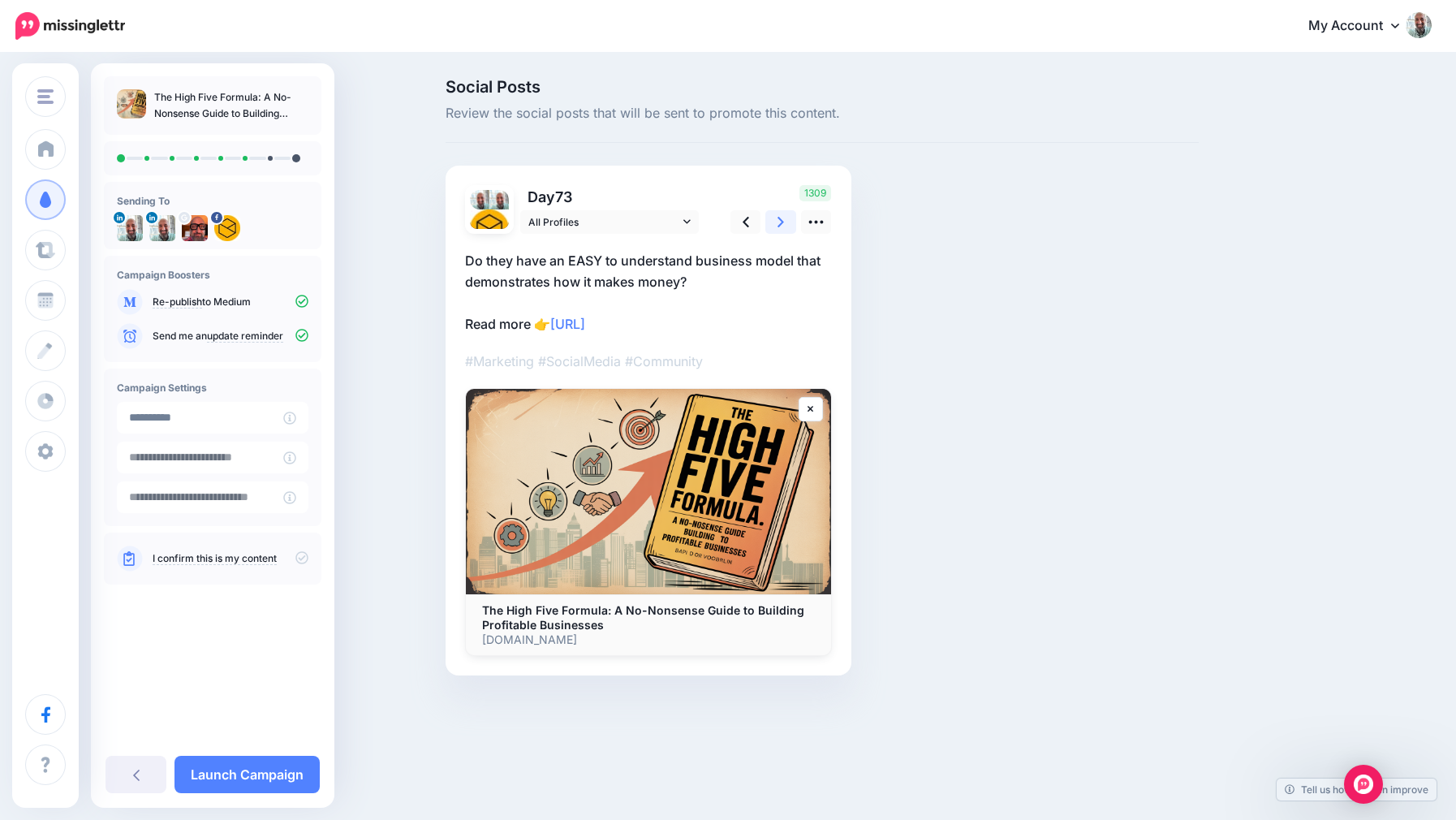
click at [789, 221] on link at bounding box center [781, 222] width 31 height 24
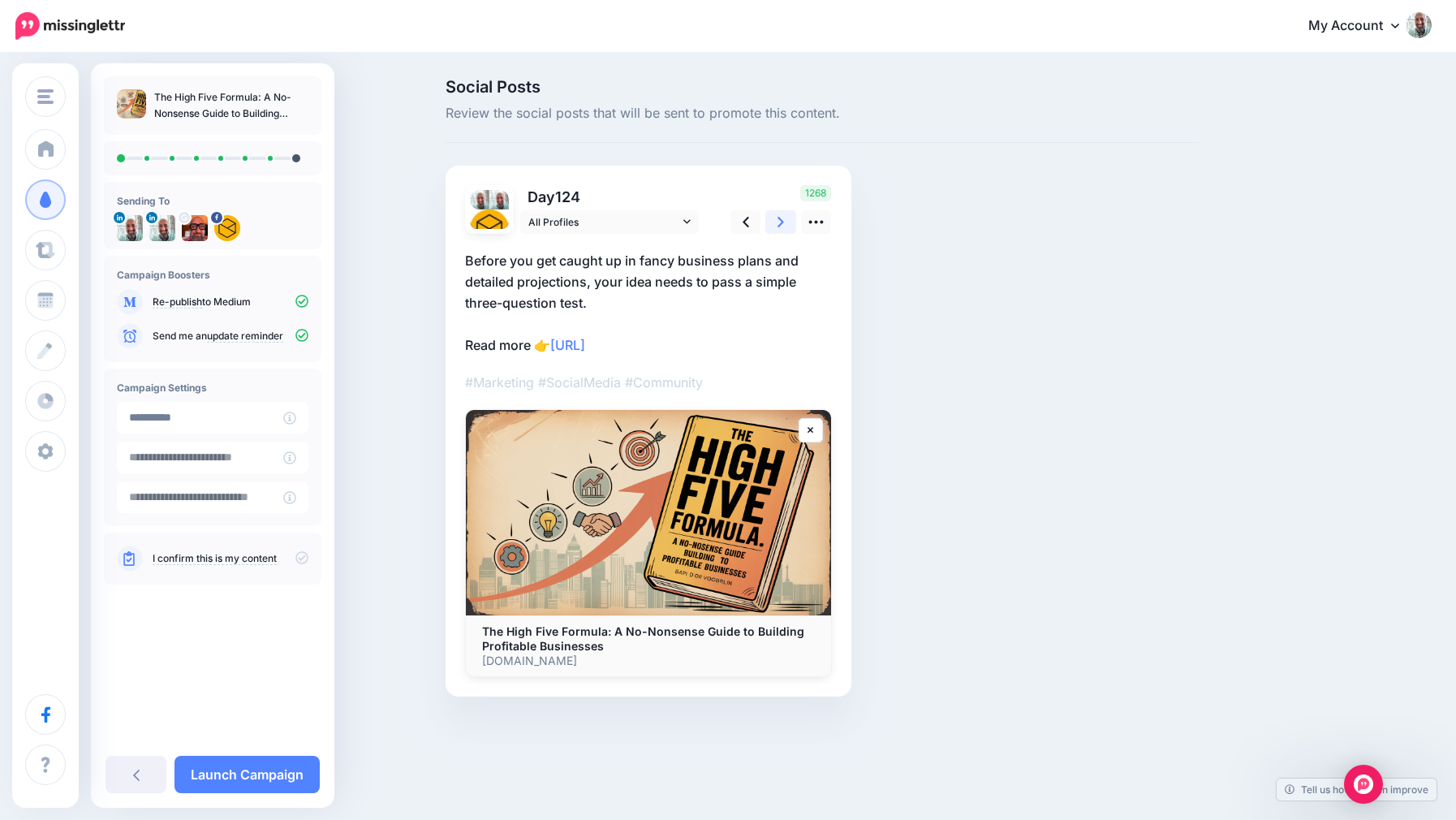
click at [789, 221] on link at bounding box center [781, 222] width 31 height 24
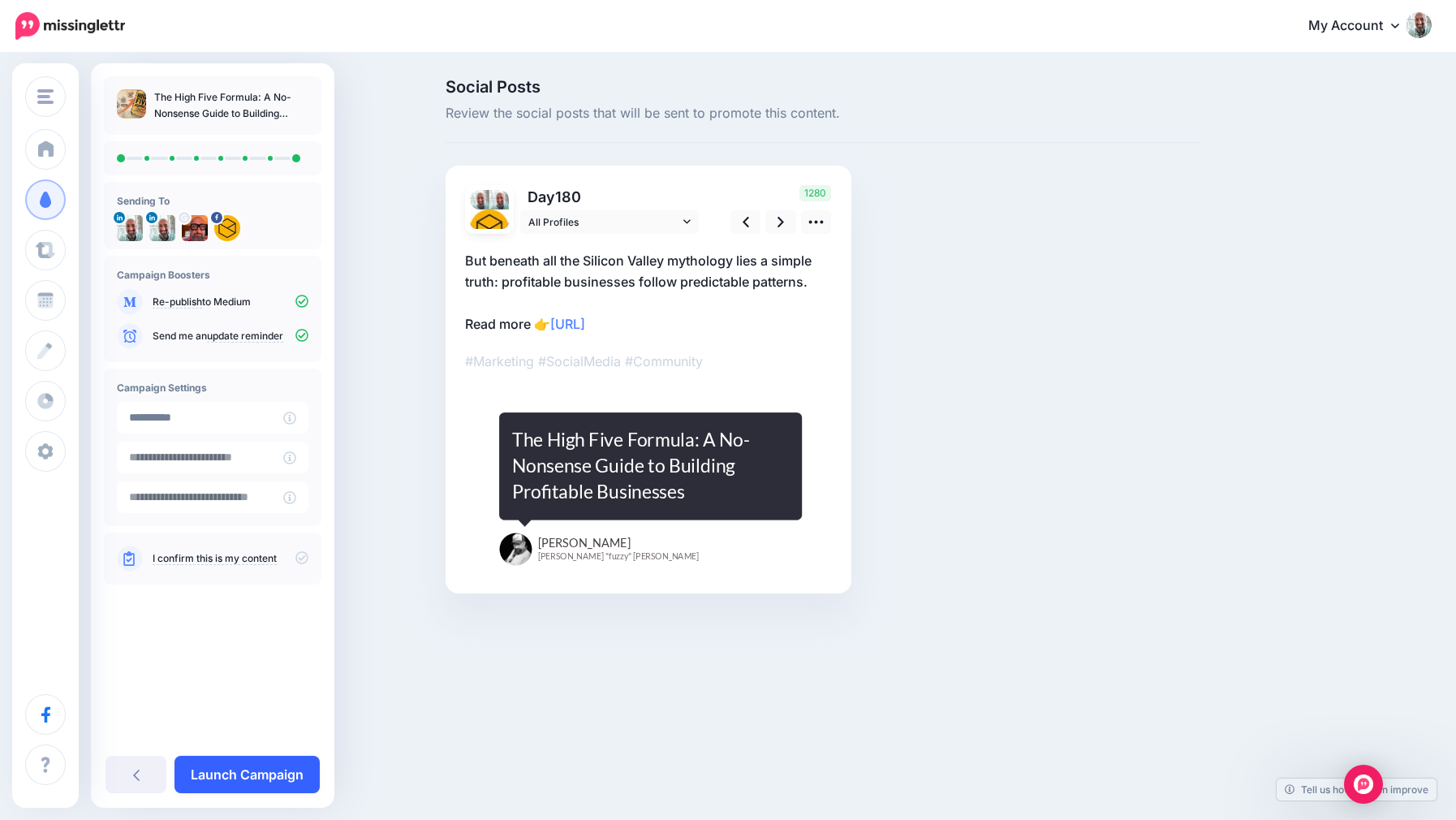
click at [230, 790] on link "Launch Campaign" at bounding box center [247, 774] width 145 height 37
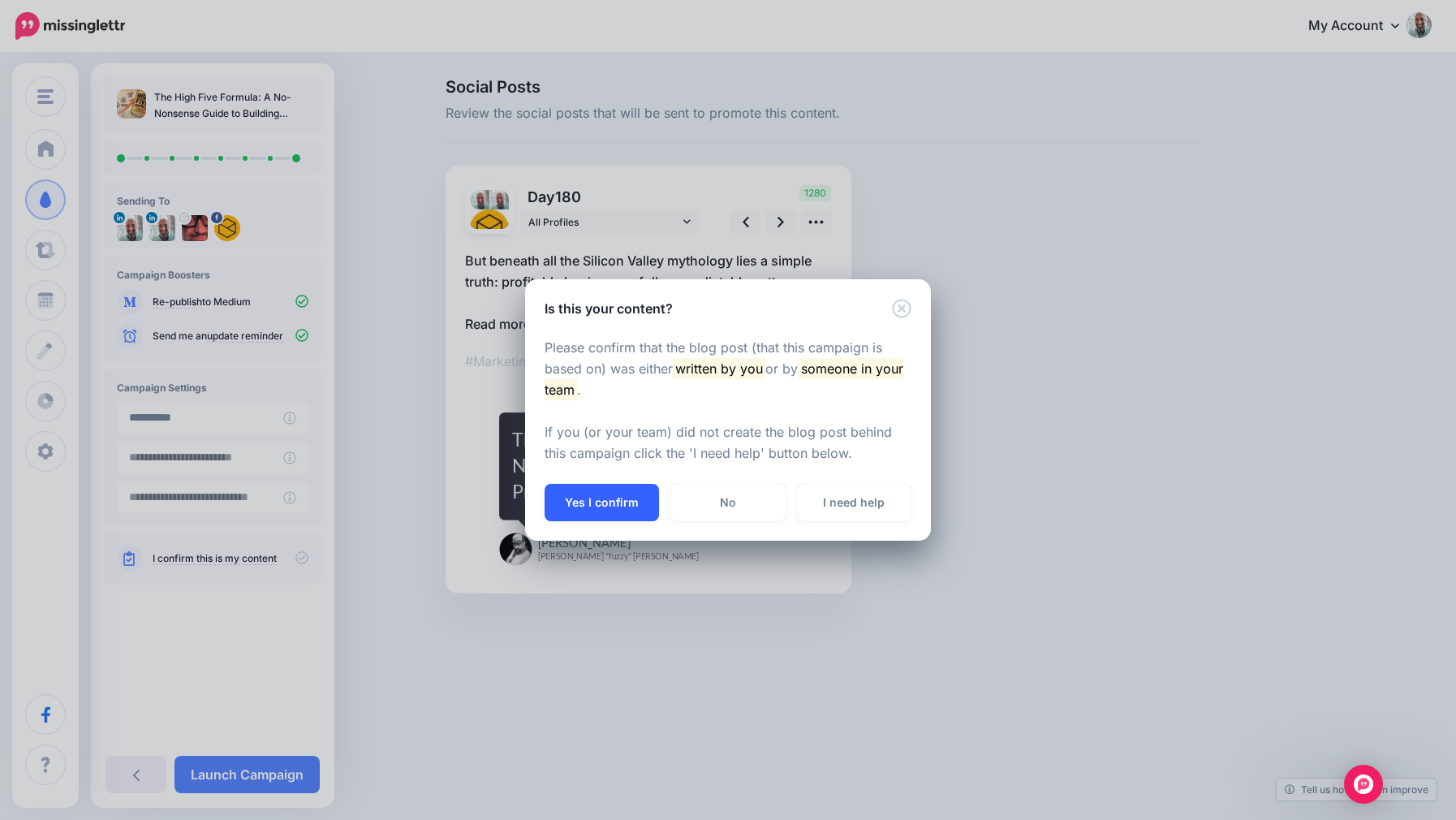
click at [602, 502] on button "Yes I confirm" at bounding box center [602, 502] width 115 height 37
